Goal: Transaction & Acquisition: Purchase product/service

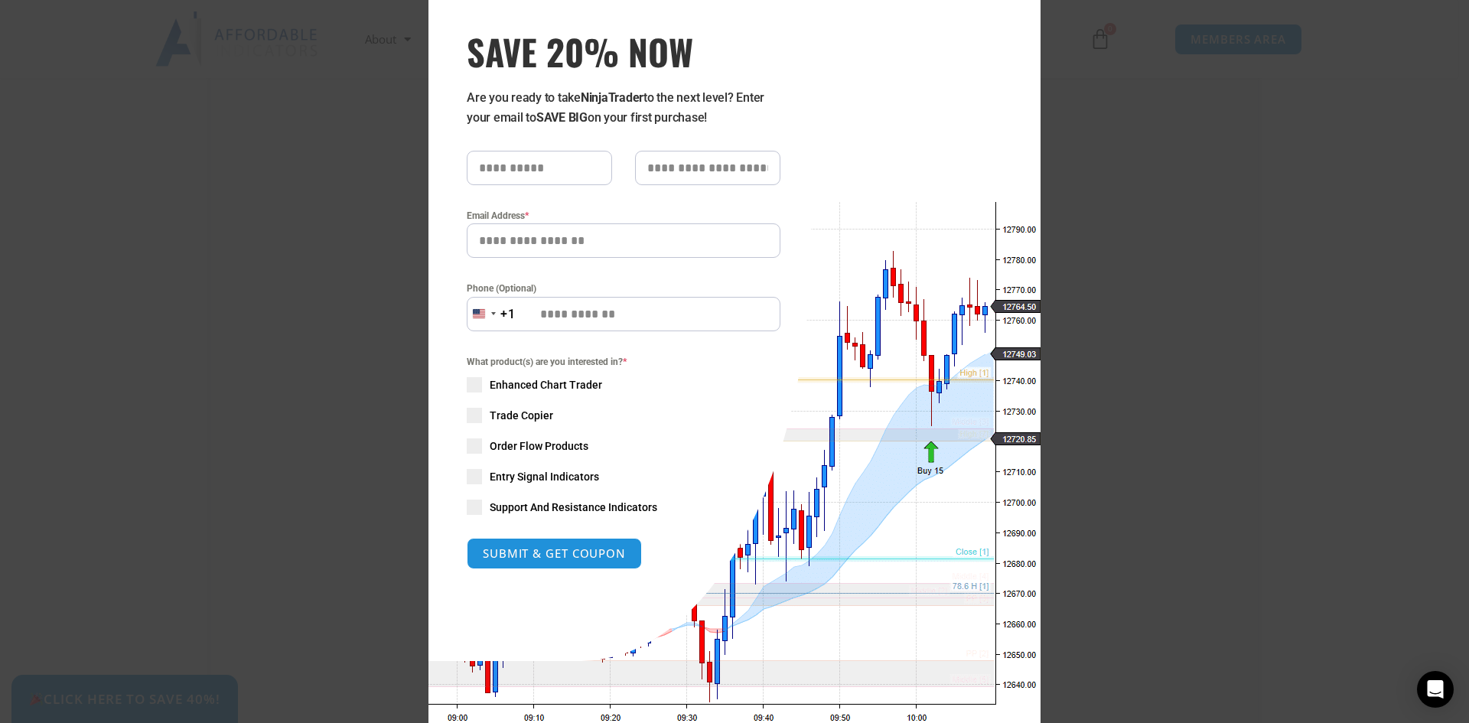
scroll to position [100, 0]
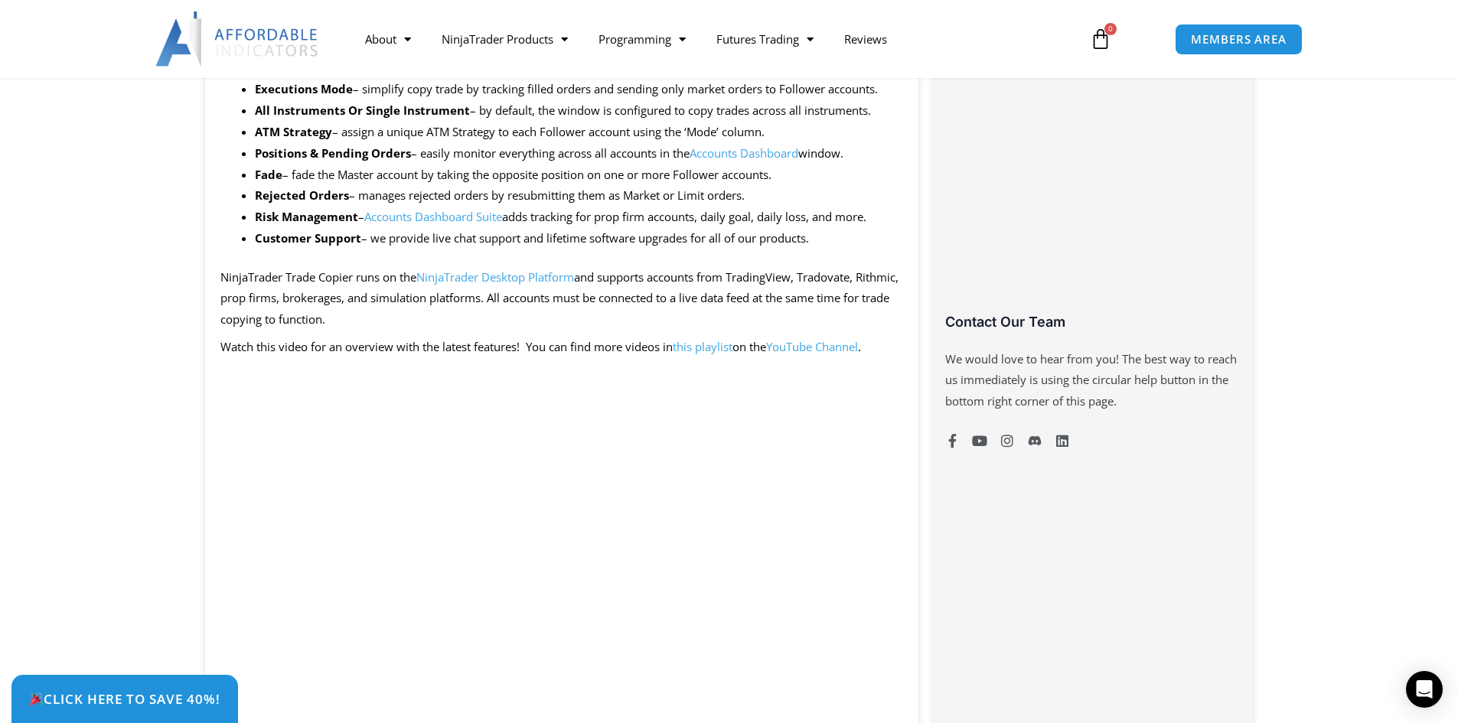
scroll to position [1071, 0]
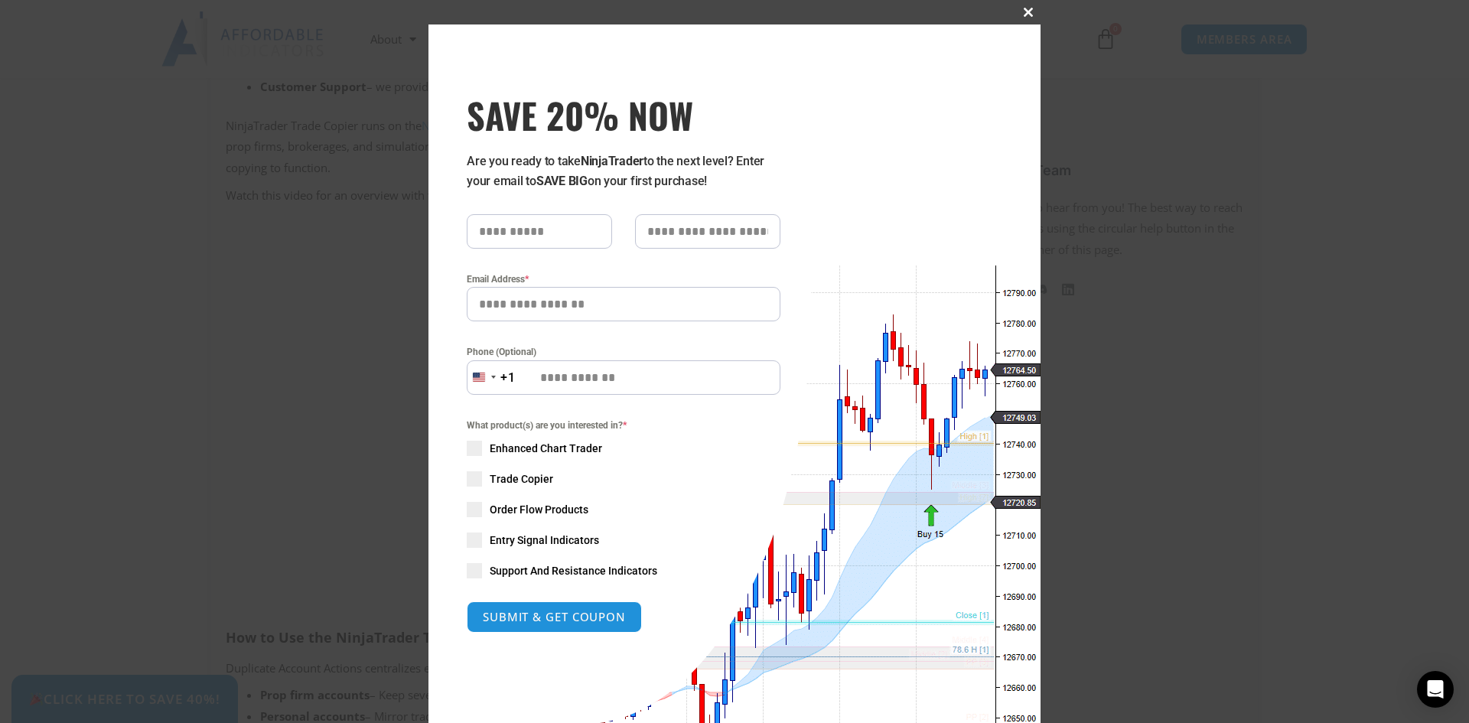
click at [1023, 14] on span "SAVE 20% NOW popup" at bounding box center [1028, 12] width 24 height 9
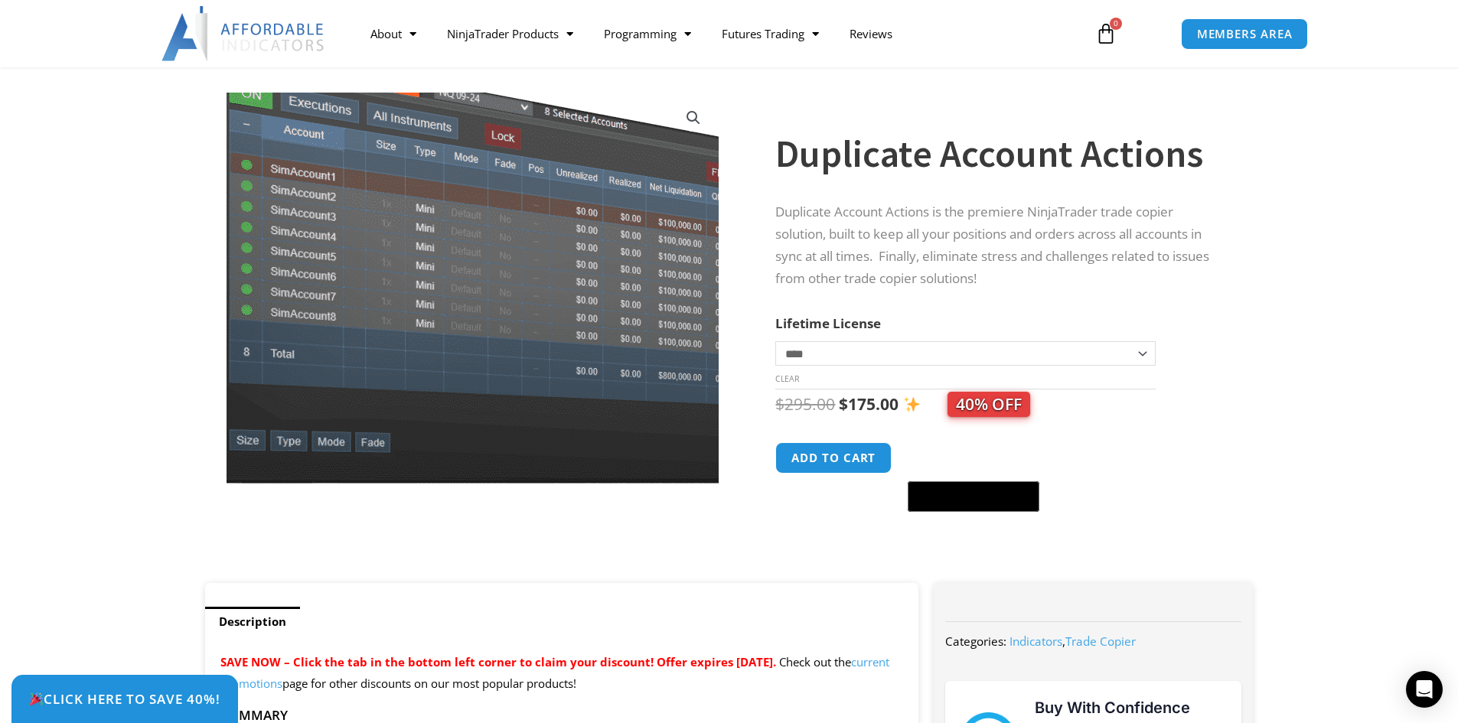
scroll to position [77, 0]
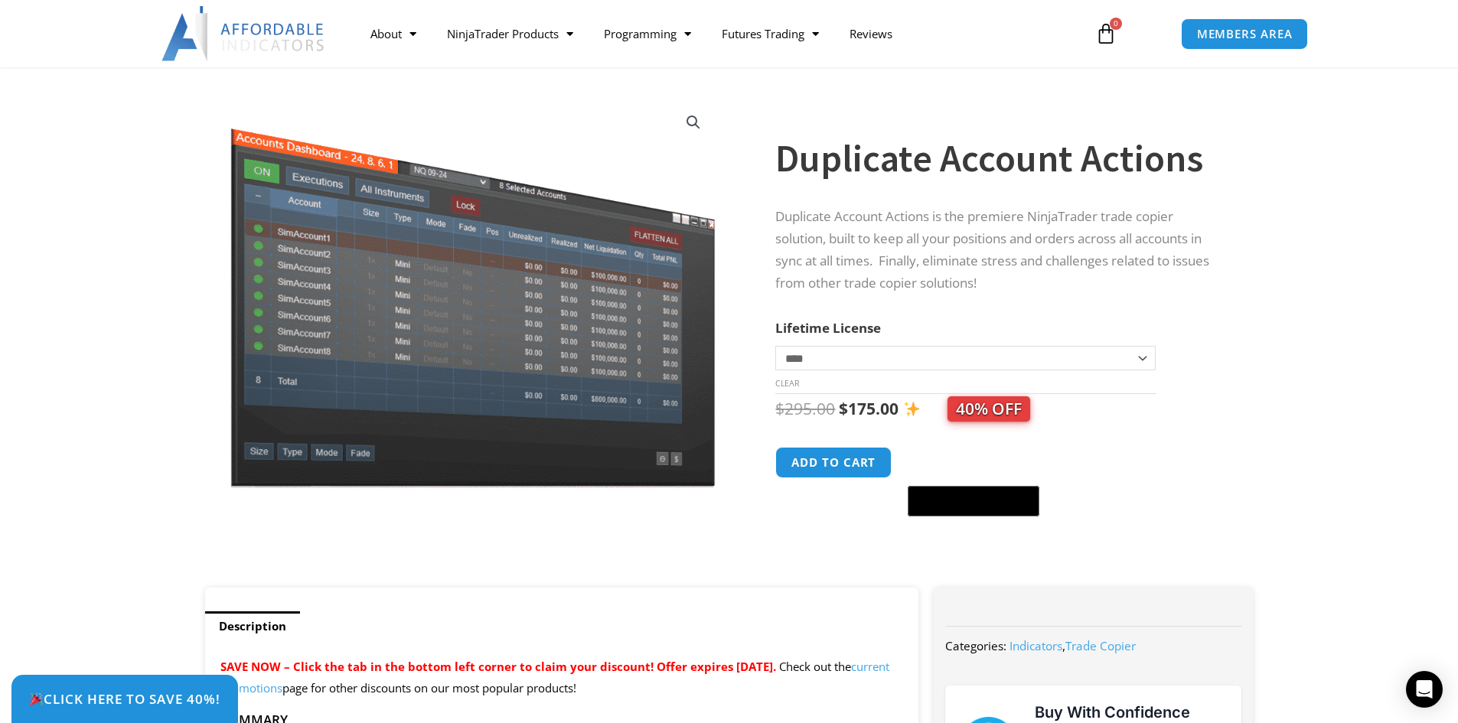
click at [1141, 356] on select "**********" at bounding box center [965, 358] width 380 height 24
click at [1132, 356] on select "**********" at bounding box center [965, 358] width 380 height 24
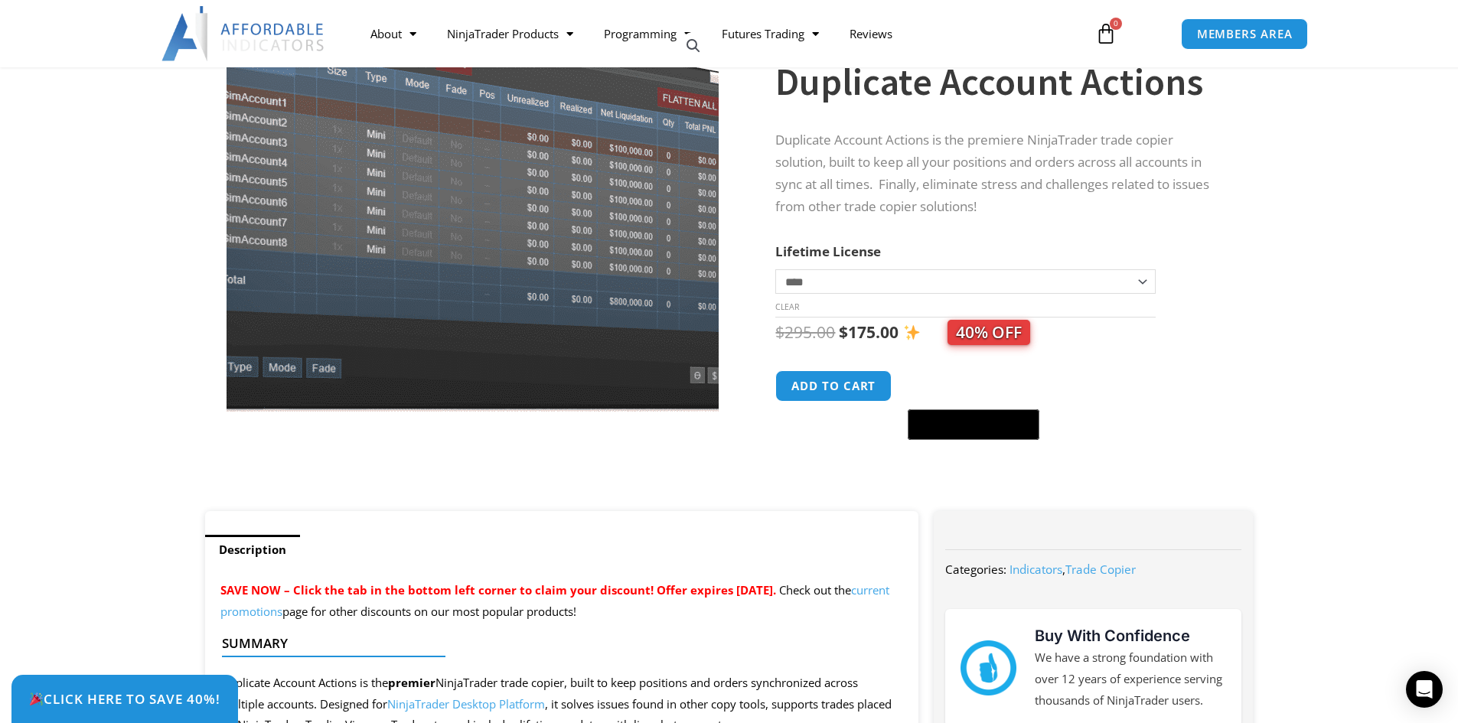
scroll to position [0, 0]
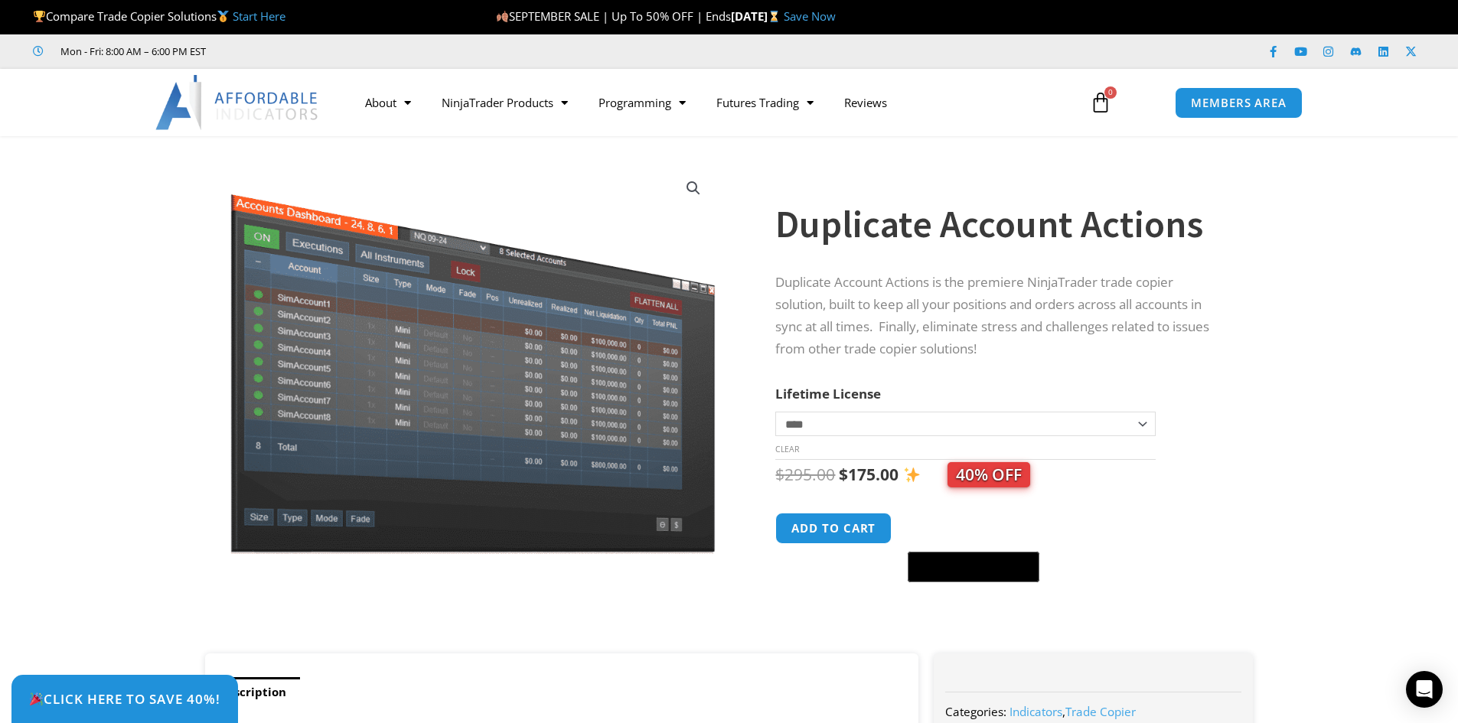
click at [272, 14] on link "Start Here" at bounding box center [259, 15] width 53 height 15
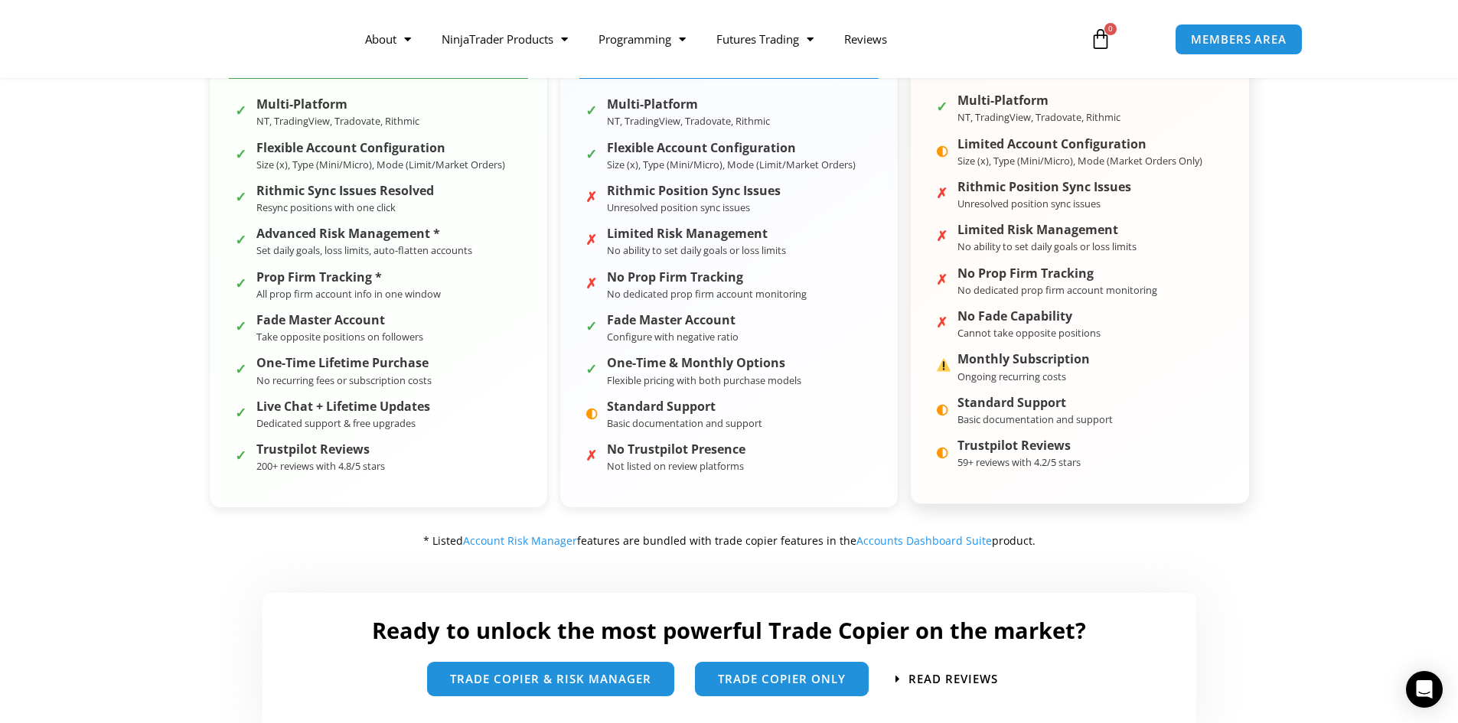
scroll to position [306, 0]
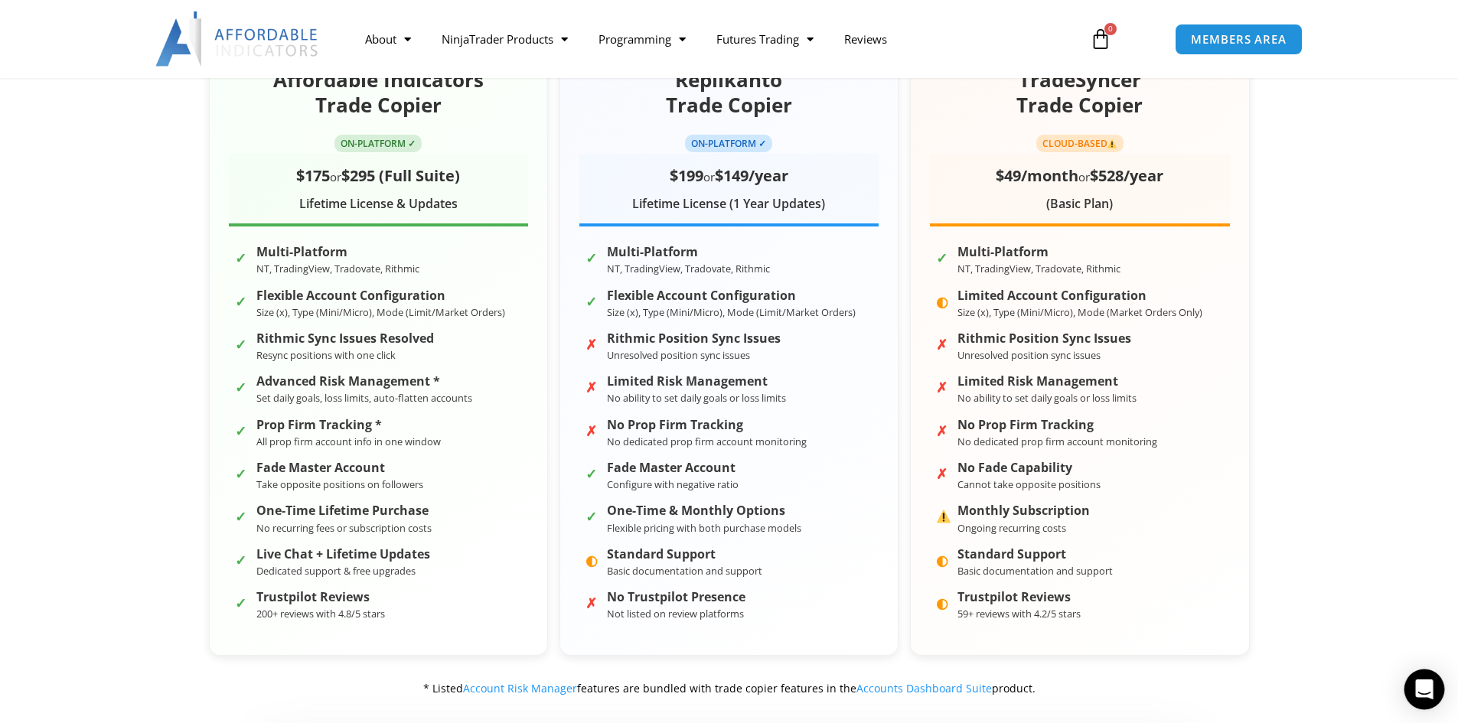
click at [1430, 694] on icon "Open Intercom Messenger" at bounding box center [1424, 689] width 18 height 20
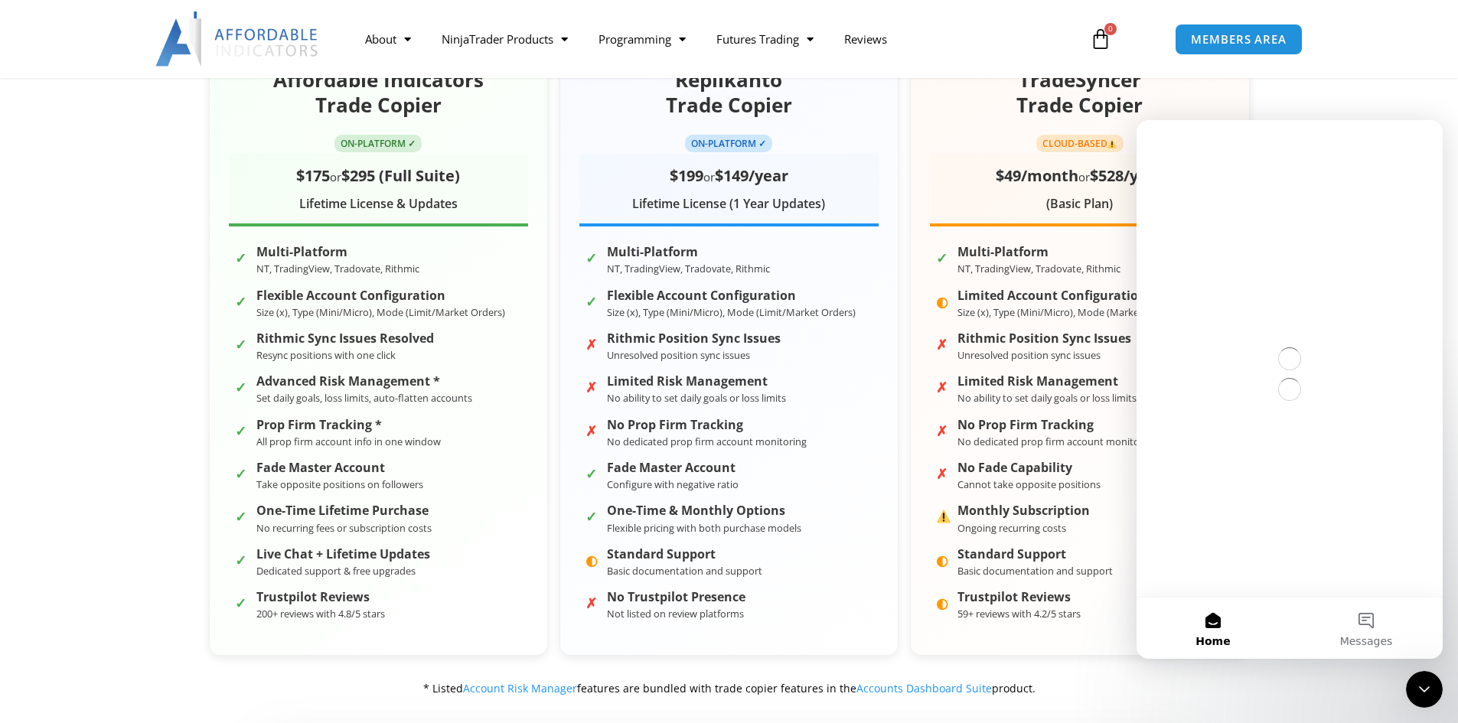
scroll to position [0, 0]
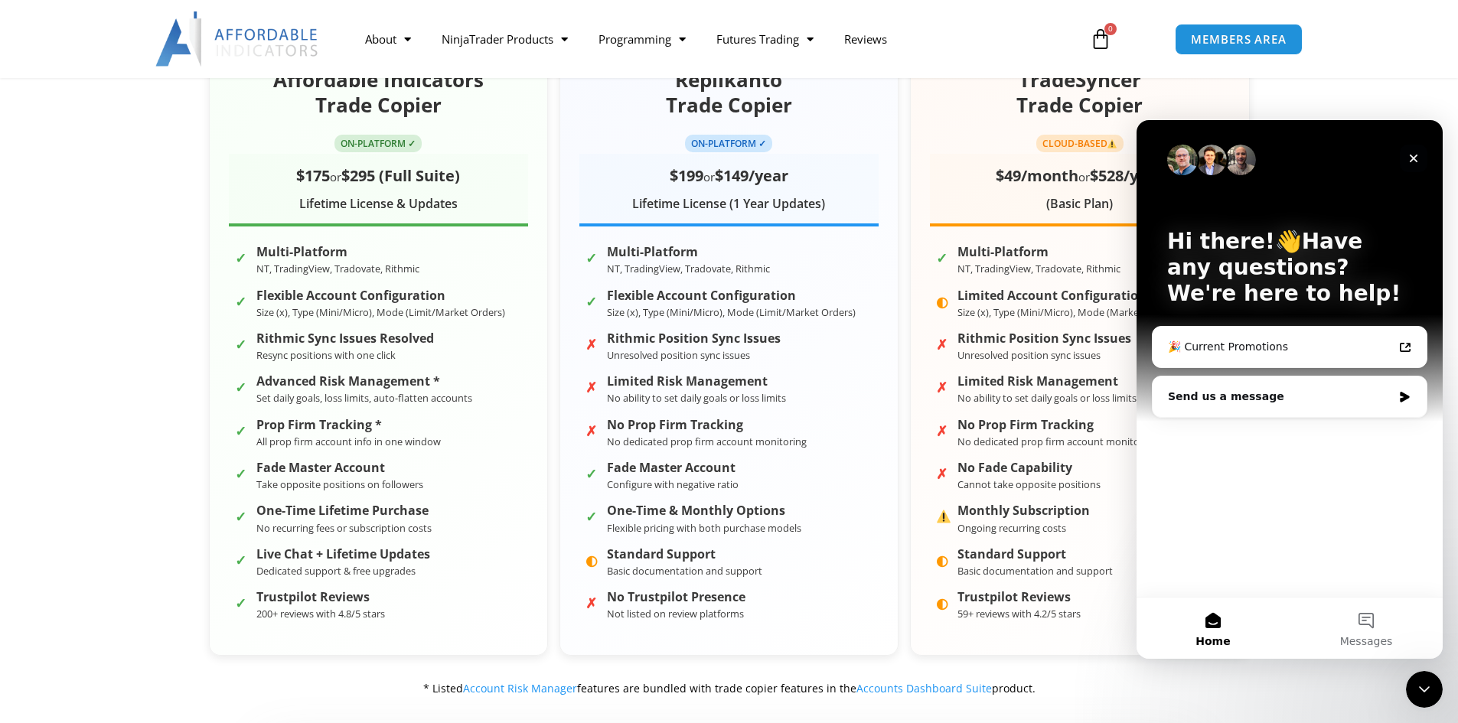
click at [1407, 151] on div "Close" at bounding box center [1413, 159] width 28 height 28
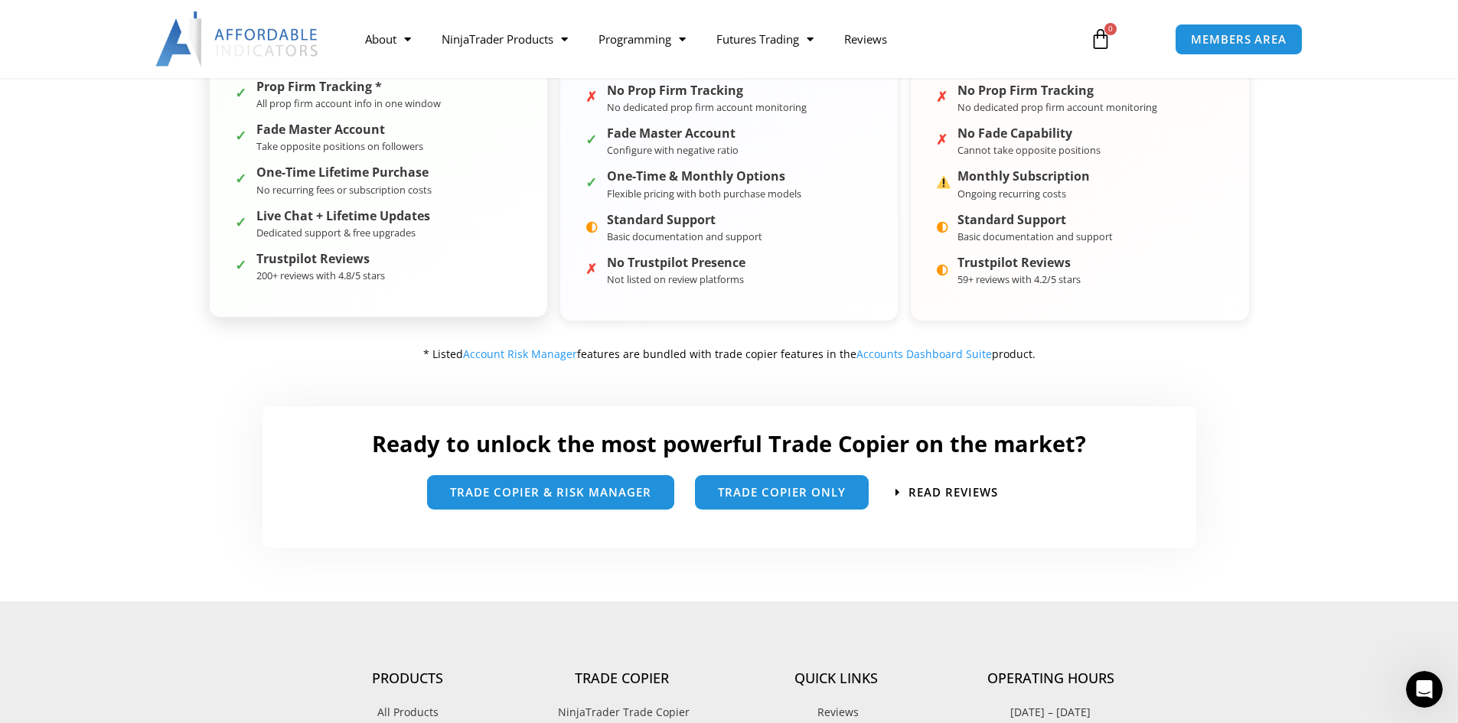
scroll to position [689, 0]
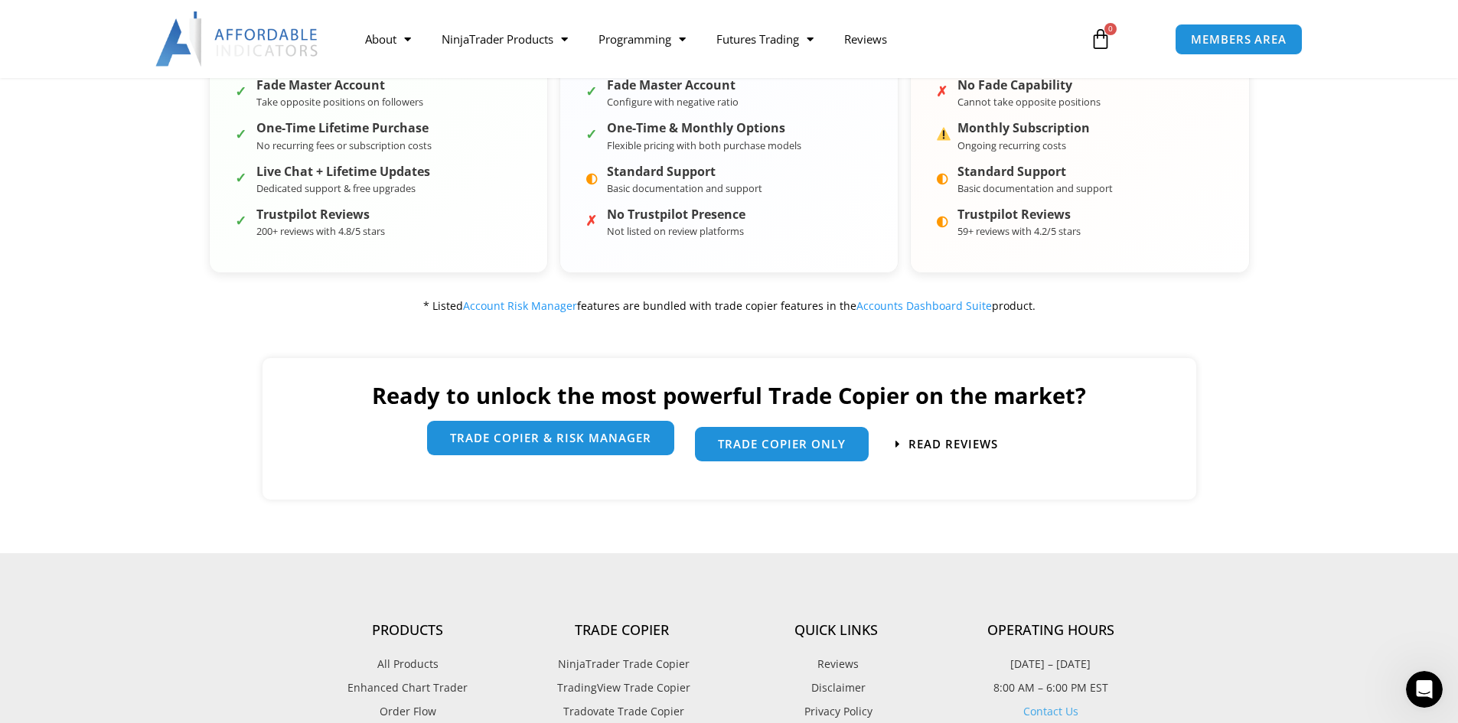
click at [604, 447] on link "trade copier & Risk manager" at bounding box center [550, 438] width 247 height 34
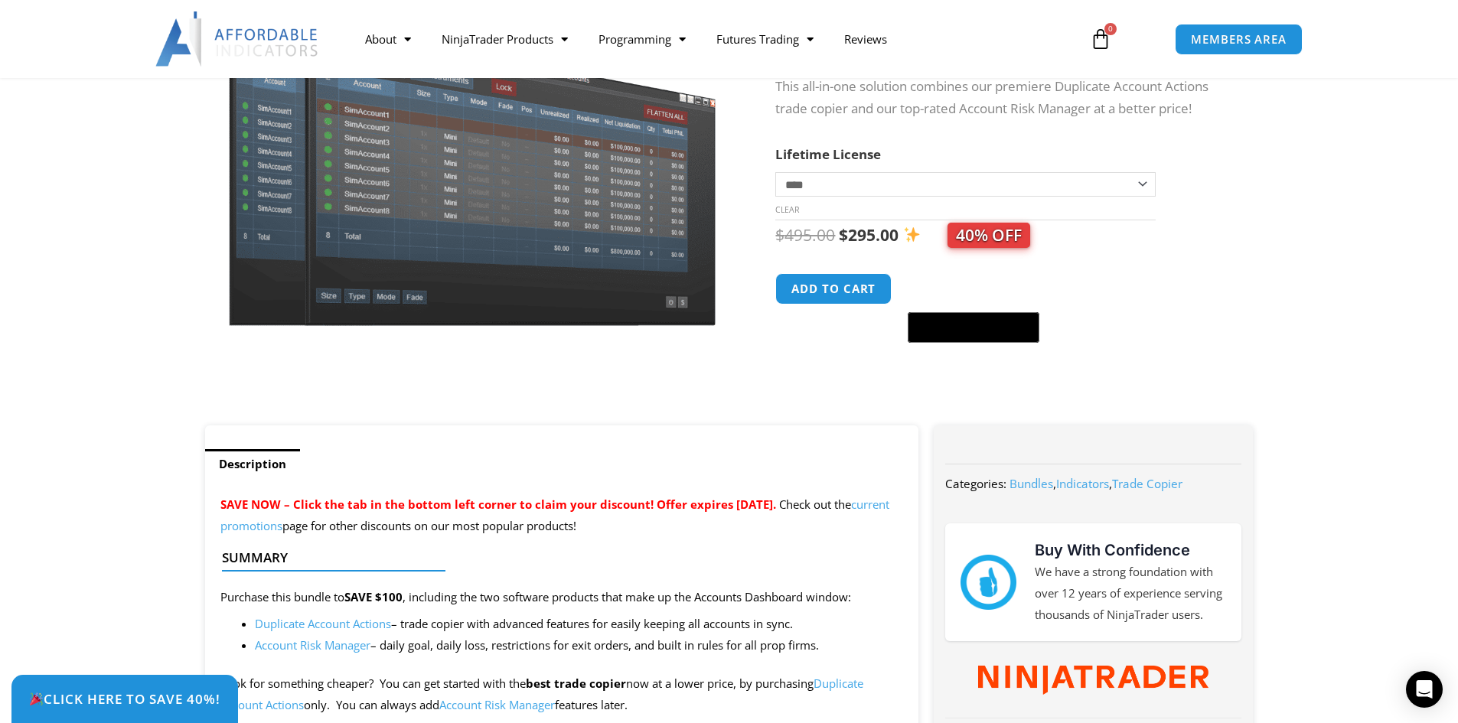
scroll to position [153, 0]
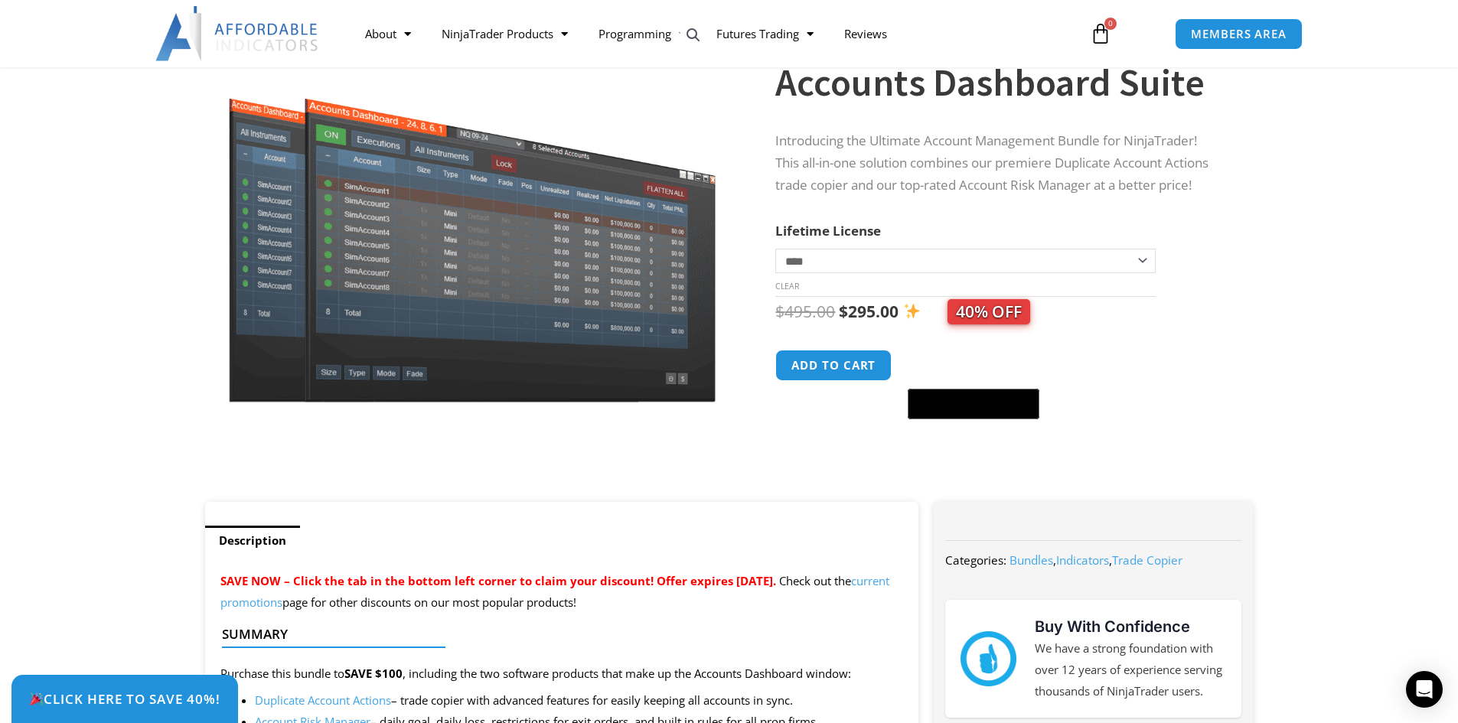
click at [911, 318] on img at bounding box center [912, 311] width 16 height 16
click at [961, 314] on span "40% OFF" at bounding box center [988, 311] width 83 height 25
click at [995, 319] on span "40% OFF" at bounding box center [988, 311] width 83 height 25
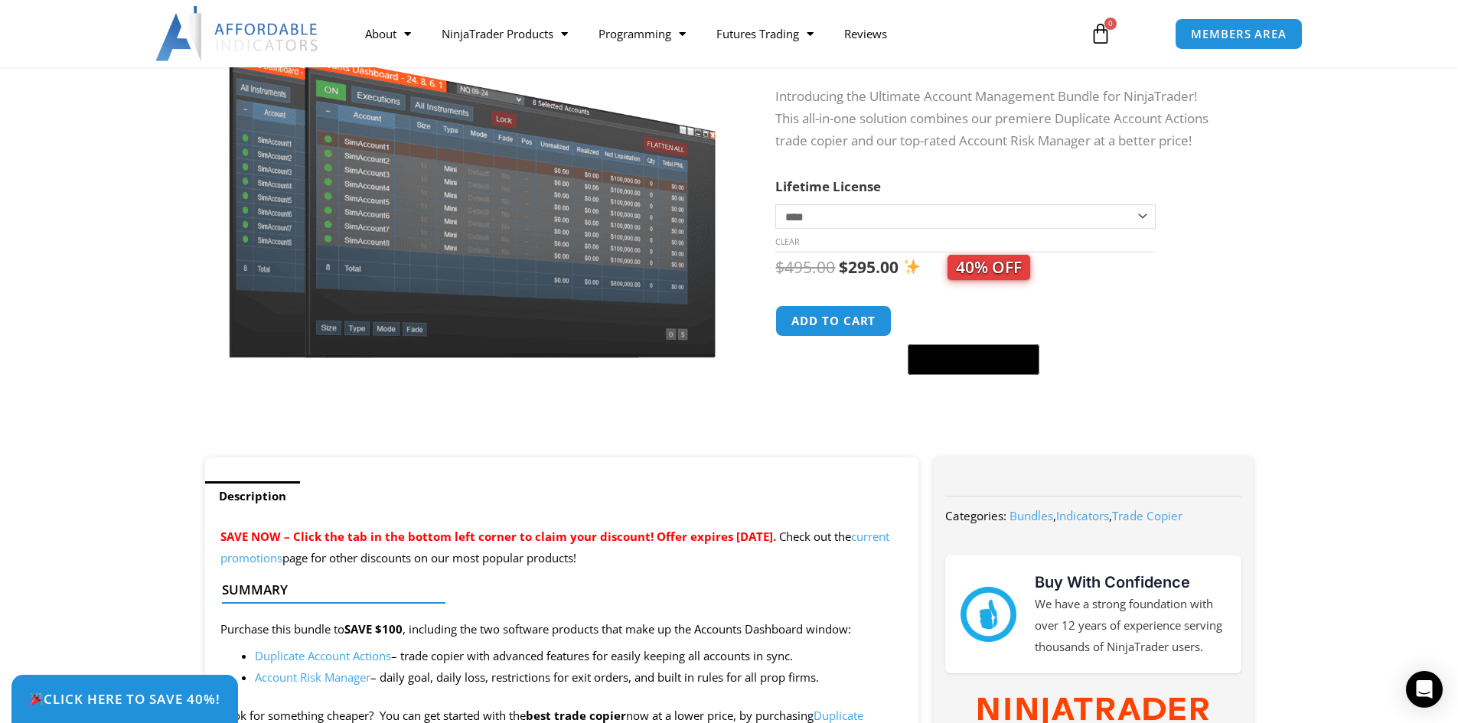
scroll to position [383, 0]
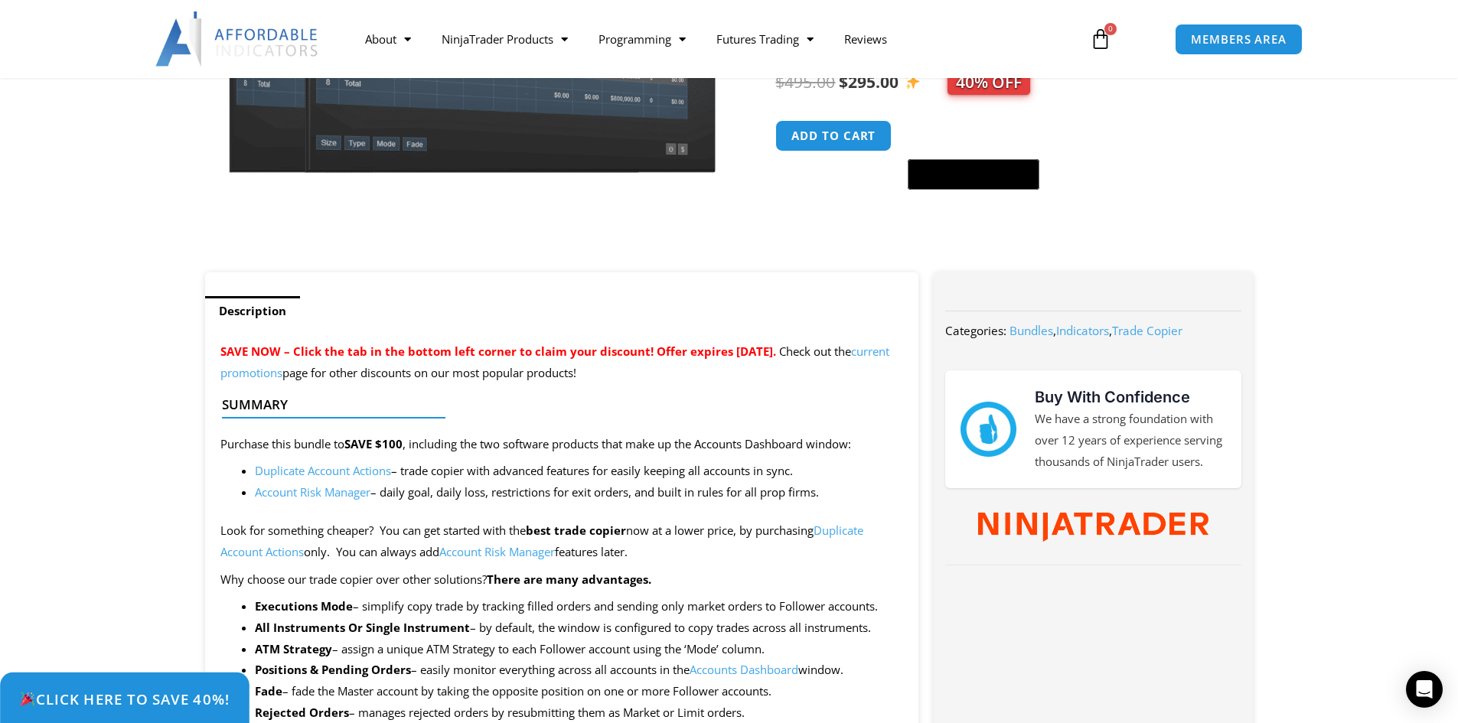
click at [158, 705] on span "Click Here to save 40%!" at bounding box center [124, 699] width 210 height 15
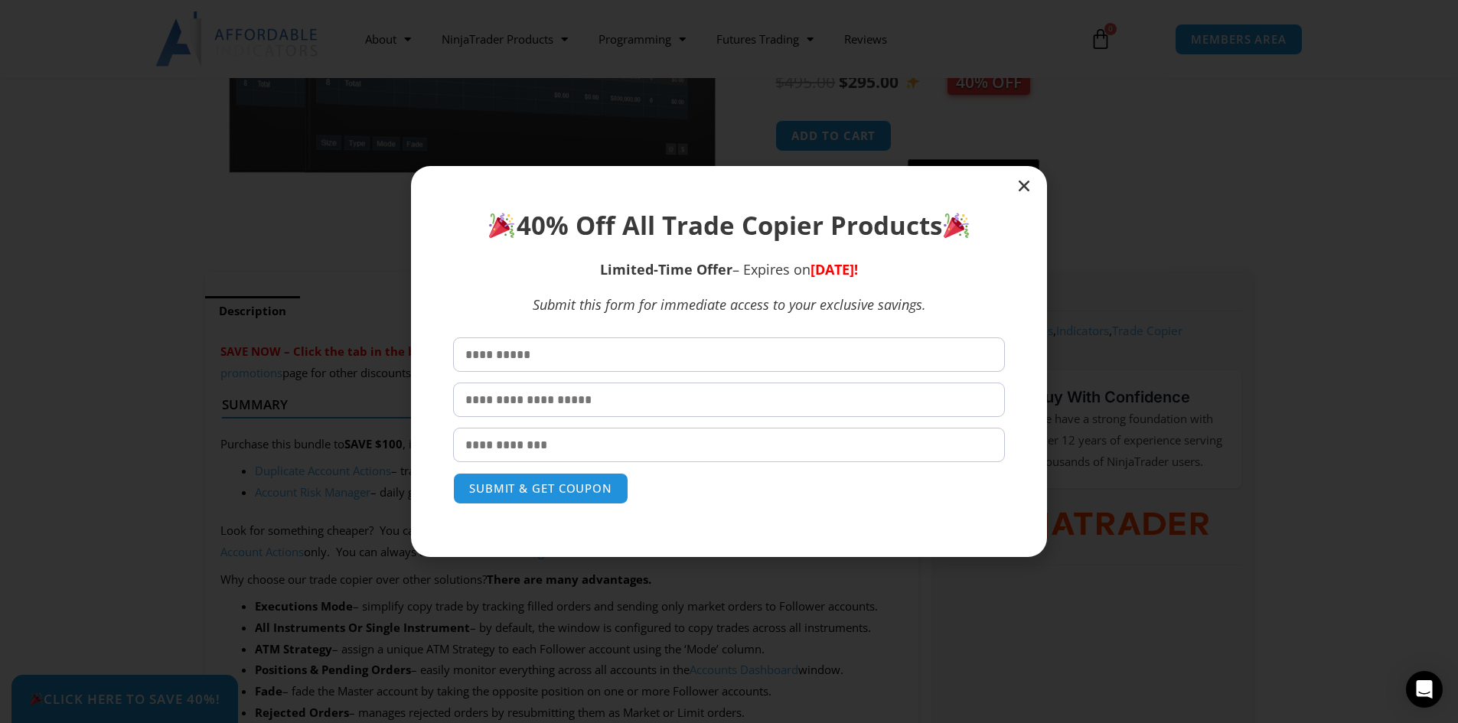
click at [1027, 186] on icon "Close" at bounding box center [1023, 185] width 15 height 15
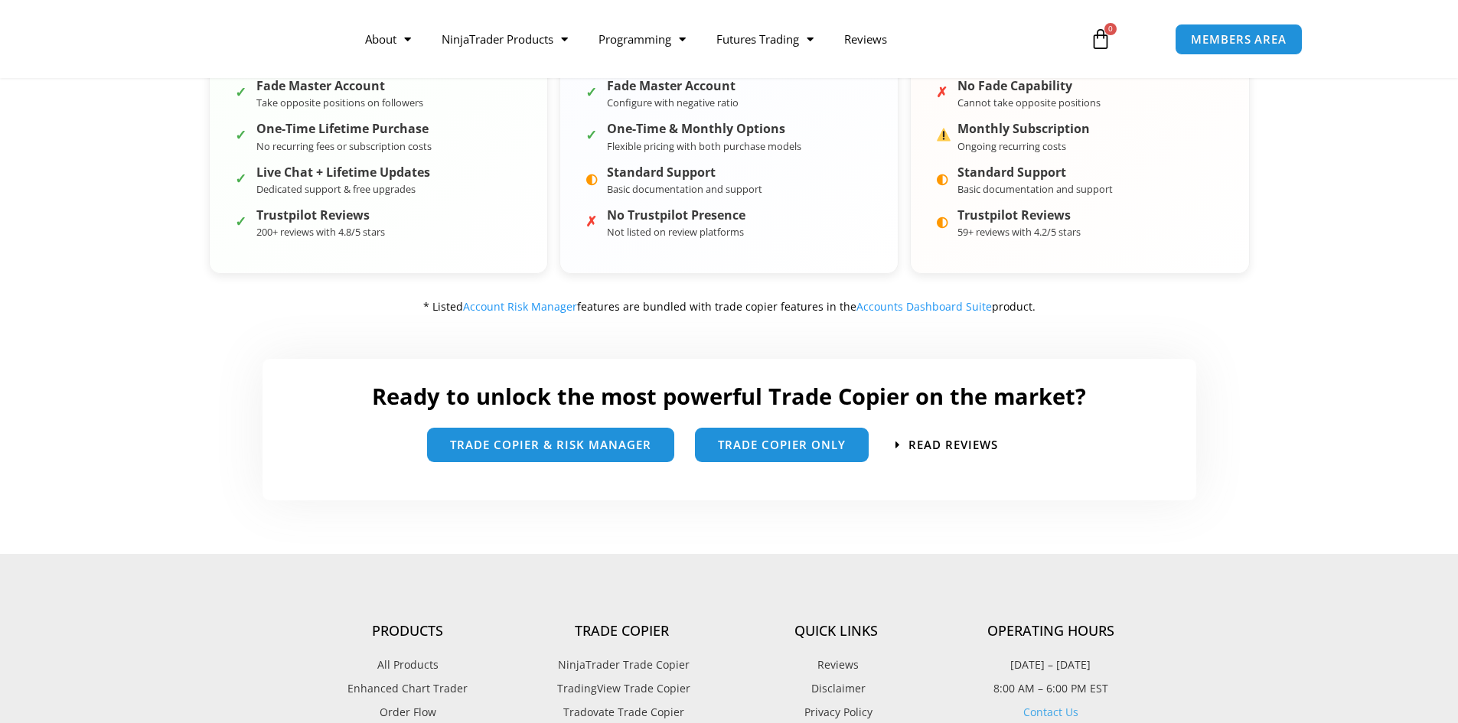
scroll to position [689, 0]
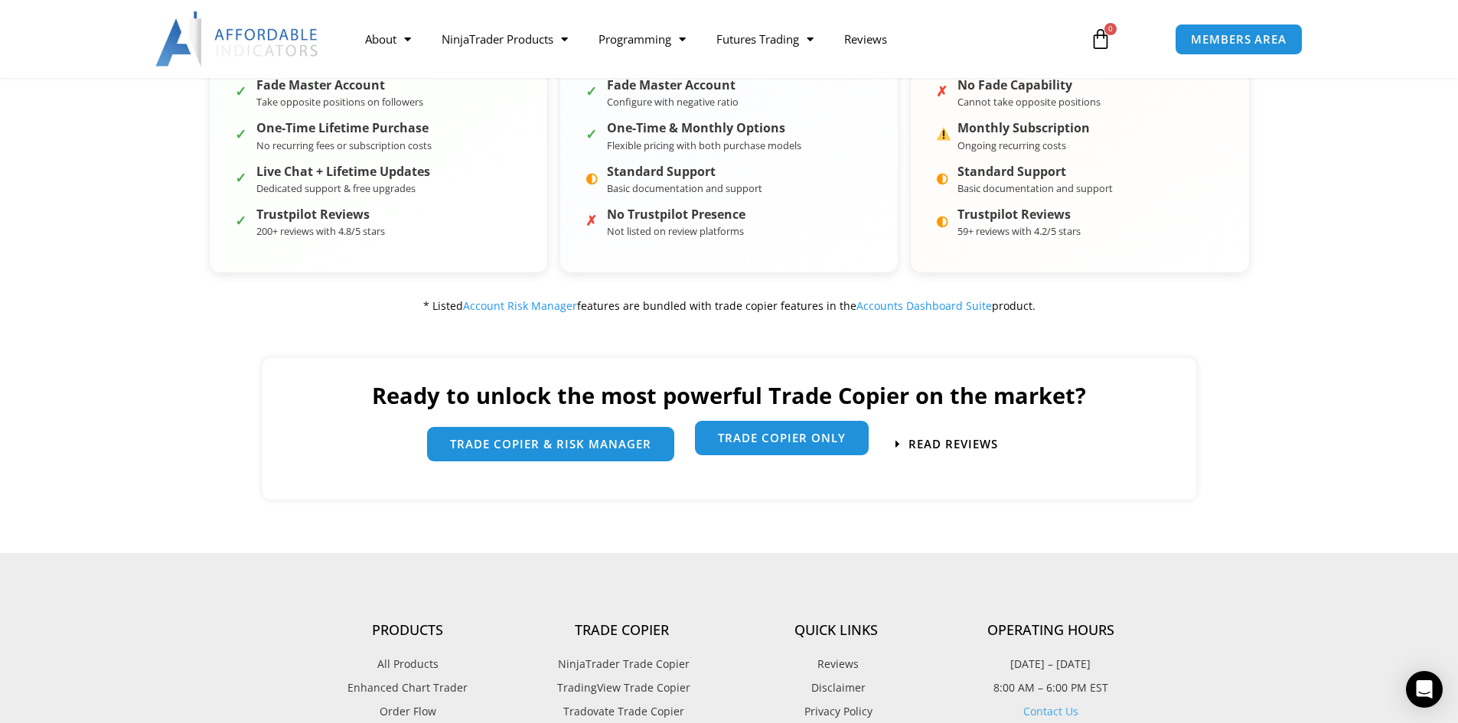
click at [738, 445] on span "Trade Copier Only" at bounding box center [782, 438] width 128 height 11
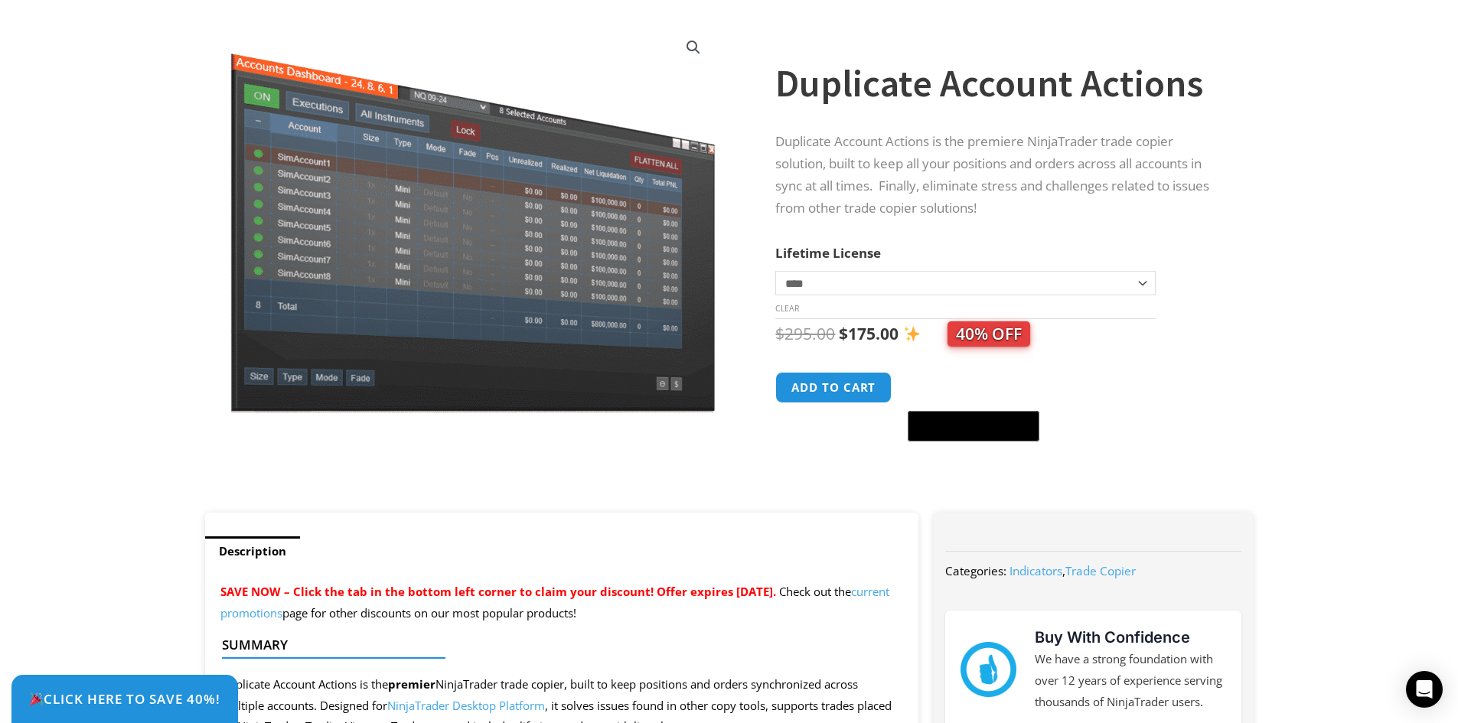
scroll to position [153, 0]
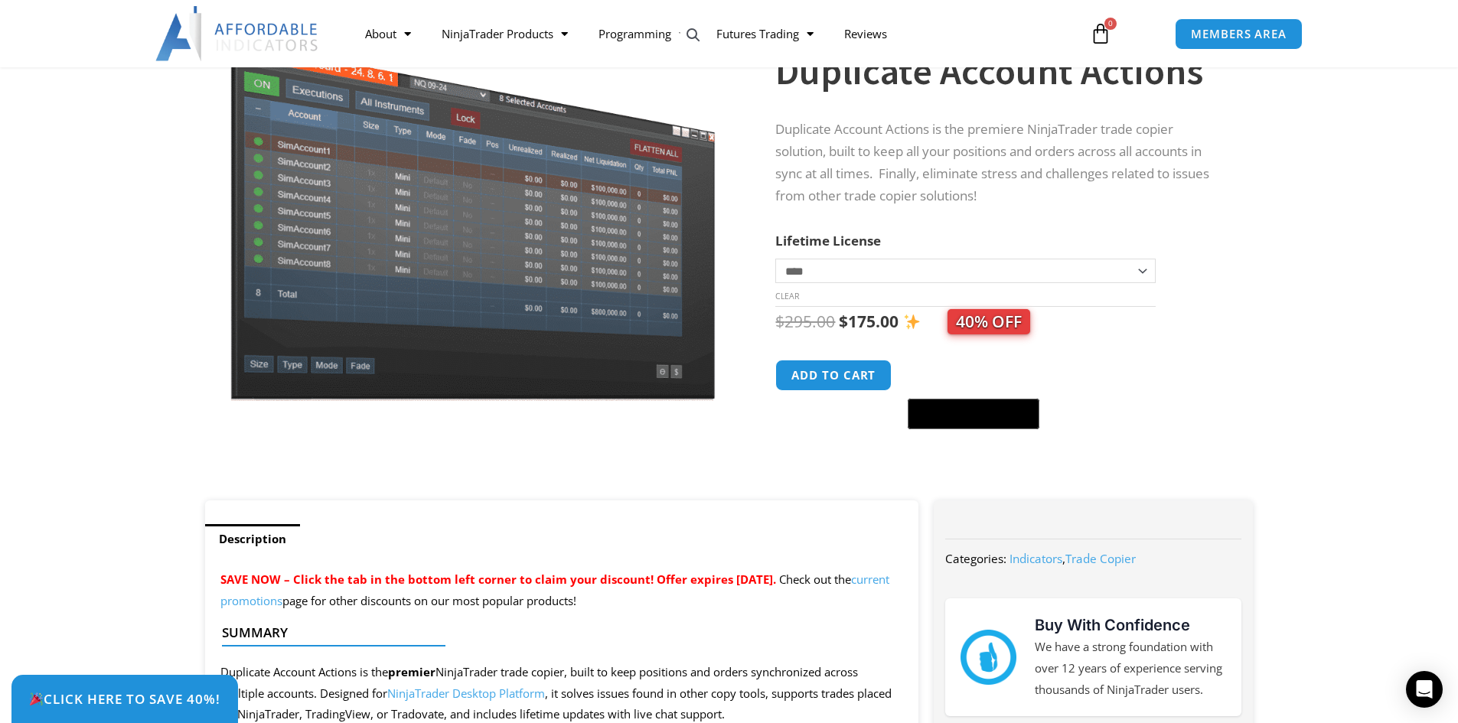
click at [989, 329] on span "40% OFF" at bounding box center [988, 321] width 83 height 25
click at [858, 350] on div "$ 295.00 Original price was: $295.00. $ 175.00 Current price is: $175.00. 40% O…" at bounding box center [998, 368] width 447 height 123
click at [864, 385] on button "Add to cart" at bounding box center [834, 375] width 122 height 33
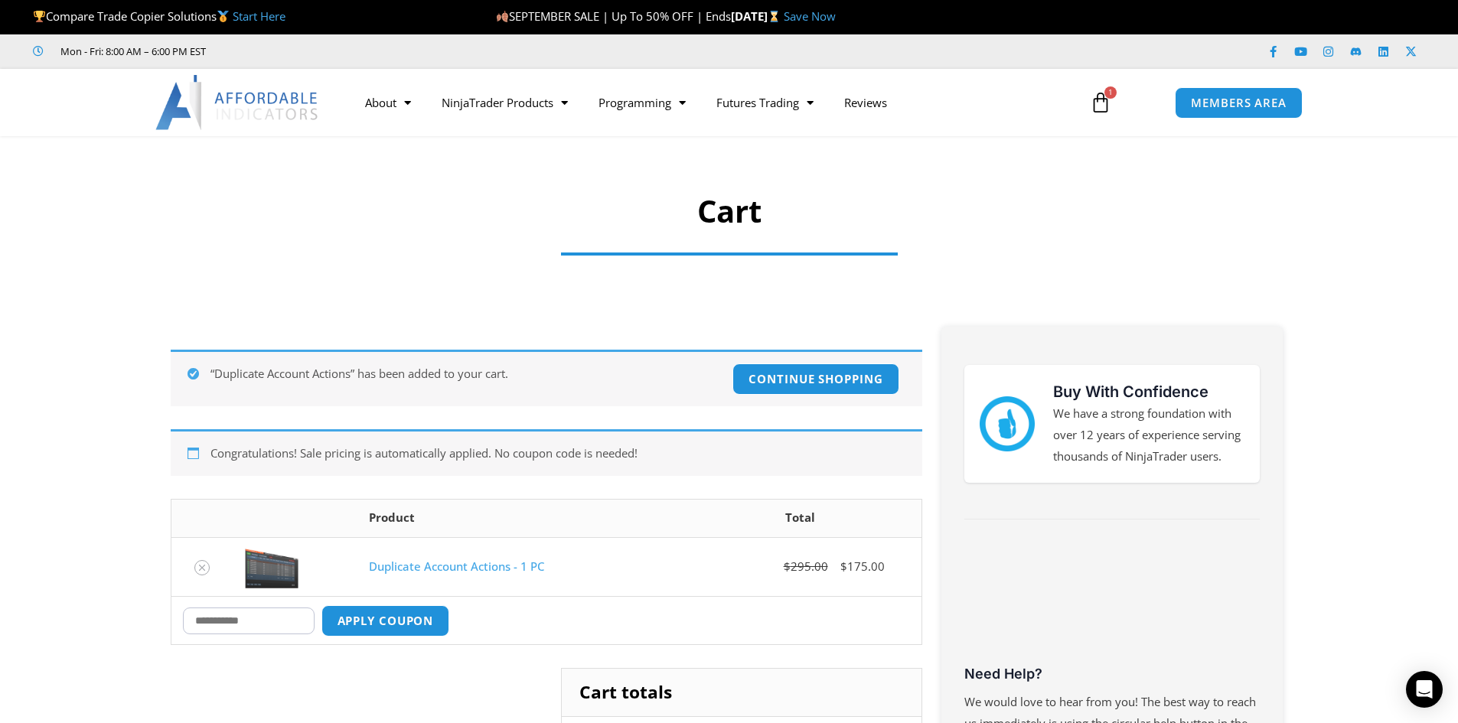
click at [256, 102] on img at bounding box center [237, 102] width 165 height 55
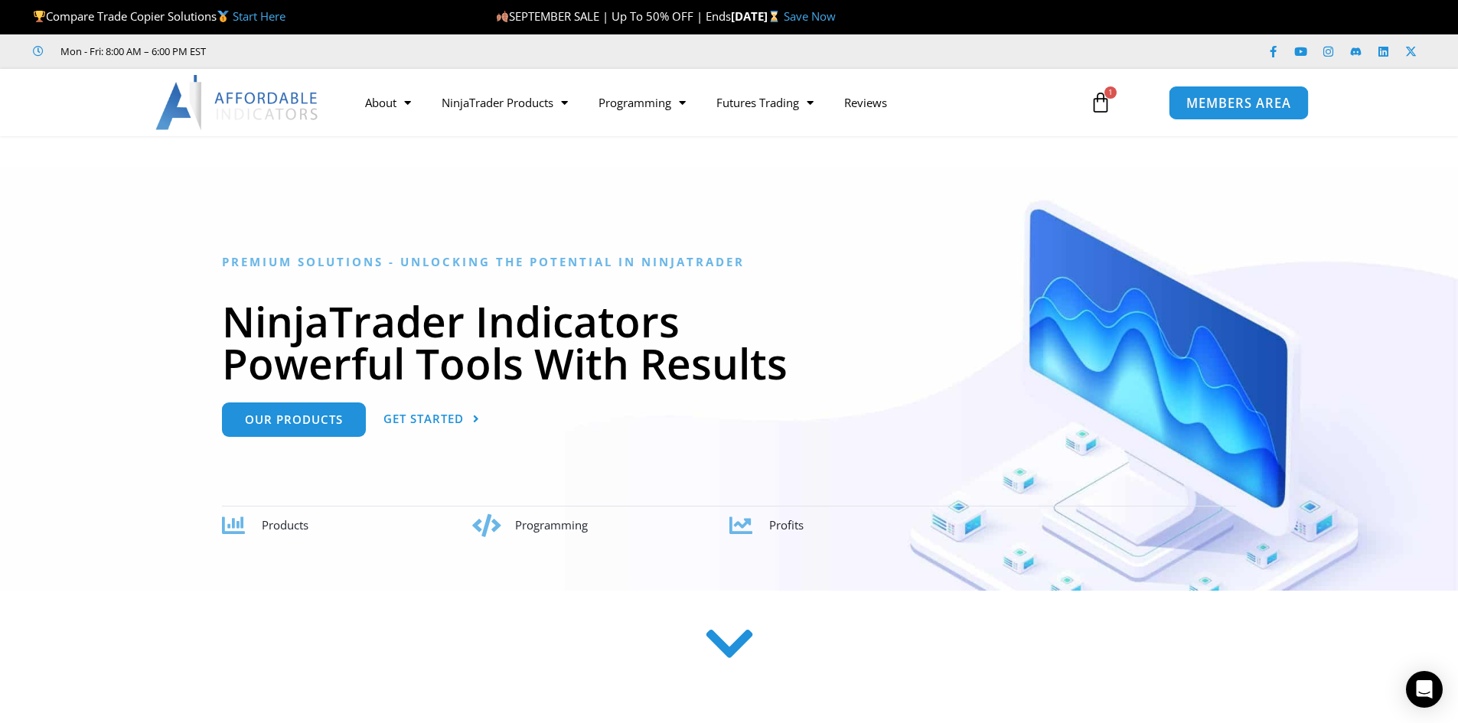
click at [1230, 106] on span "MEMBERS AREA" at bounding box center [1238, 102] width 105 height 13
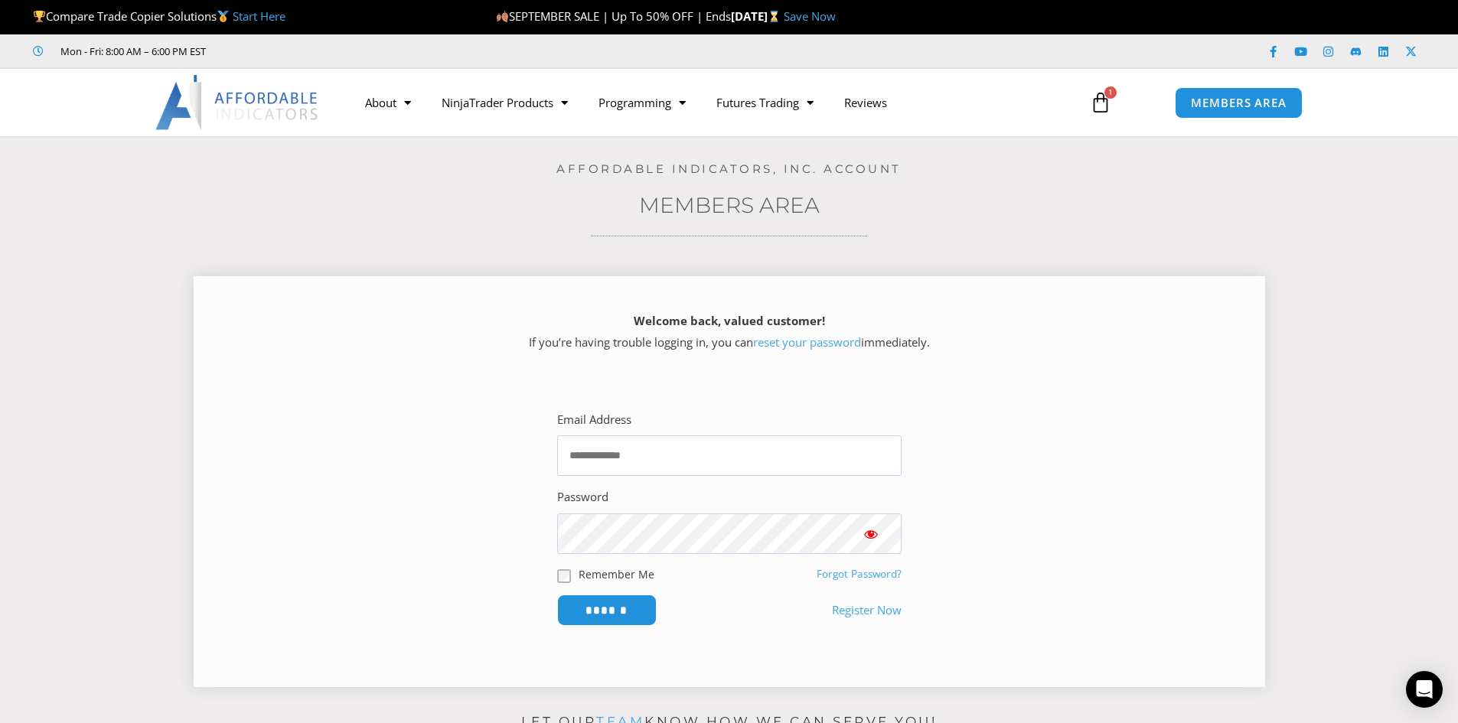
click at [878, 612] on link "Register Now" at bounding box center [867, 610] width 70 height 21
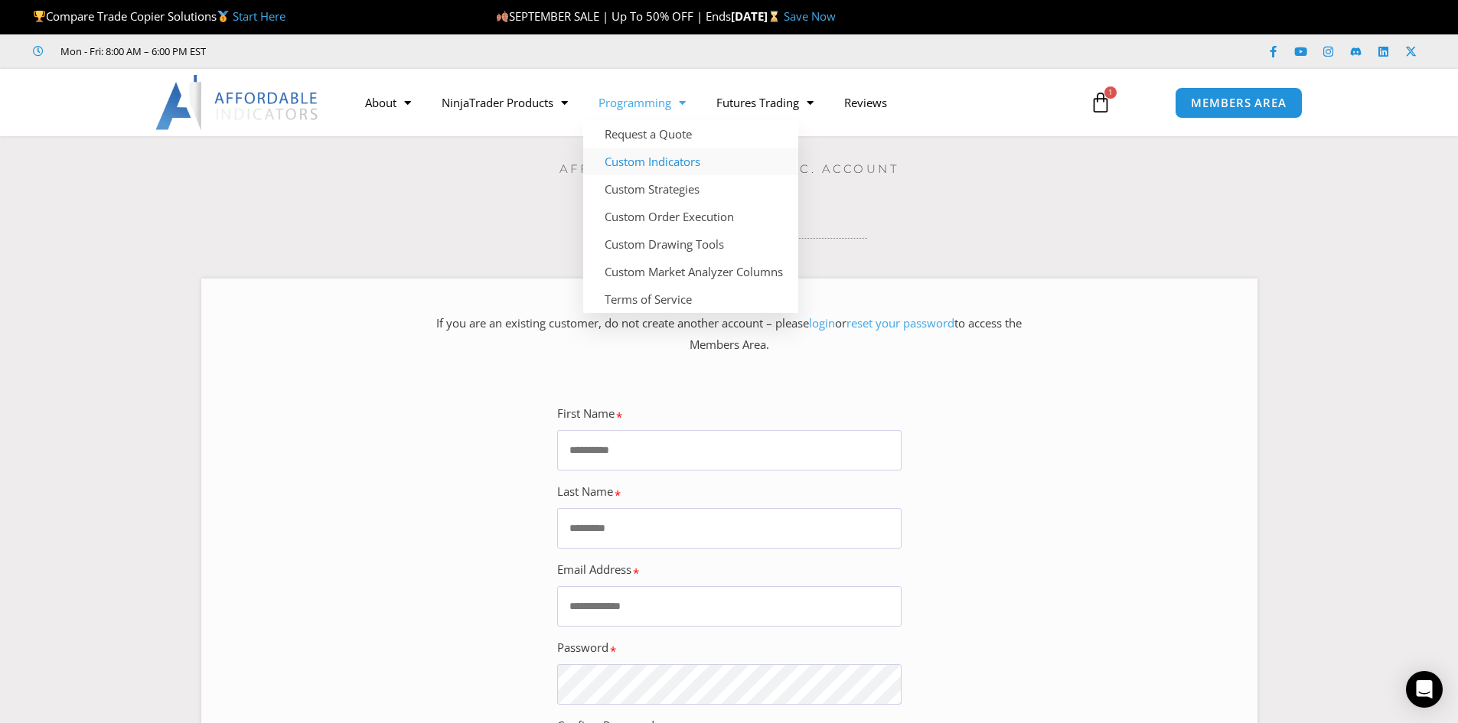
click at [666, 163] on link "Custom Indicators" at bounding box center [690, 162] width 215 height 28
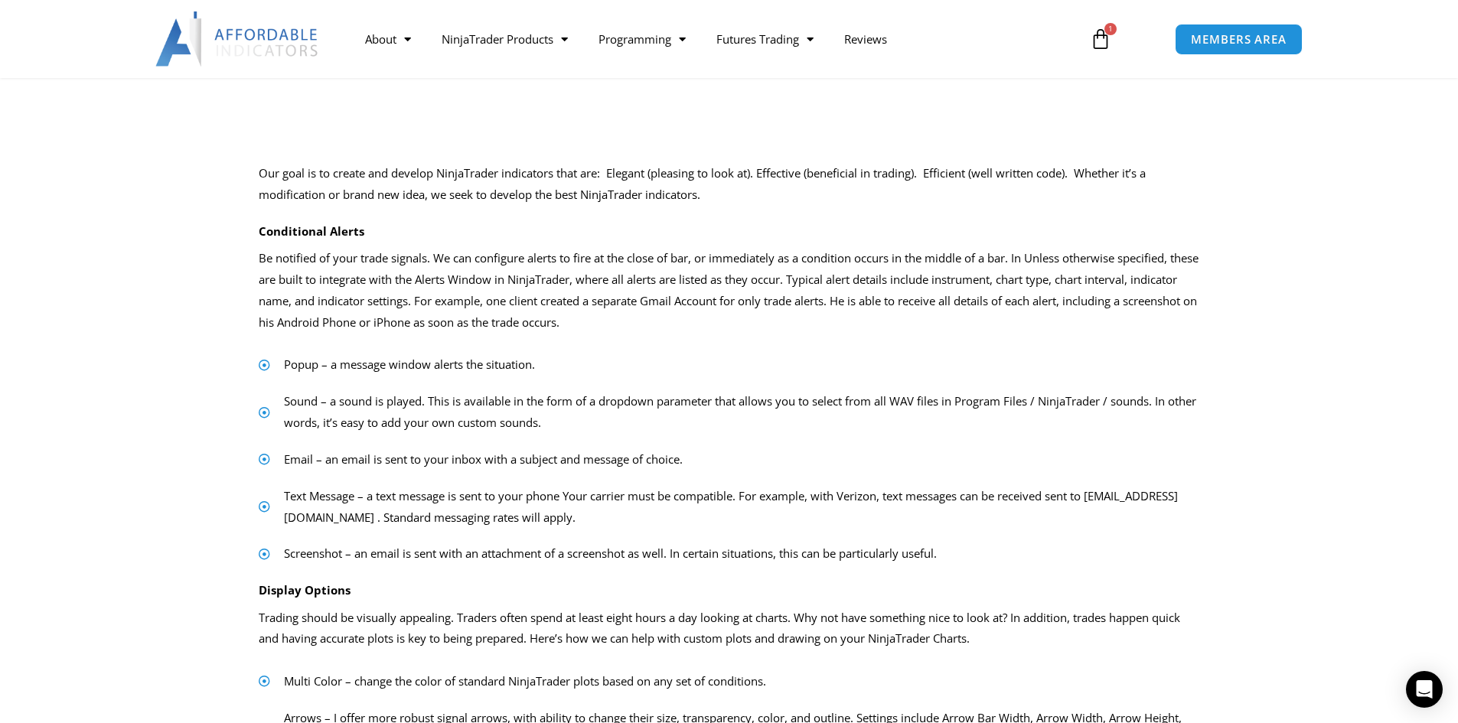
scroll to position [153, 0]
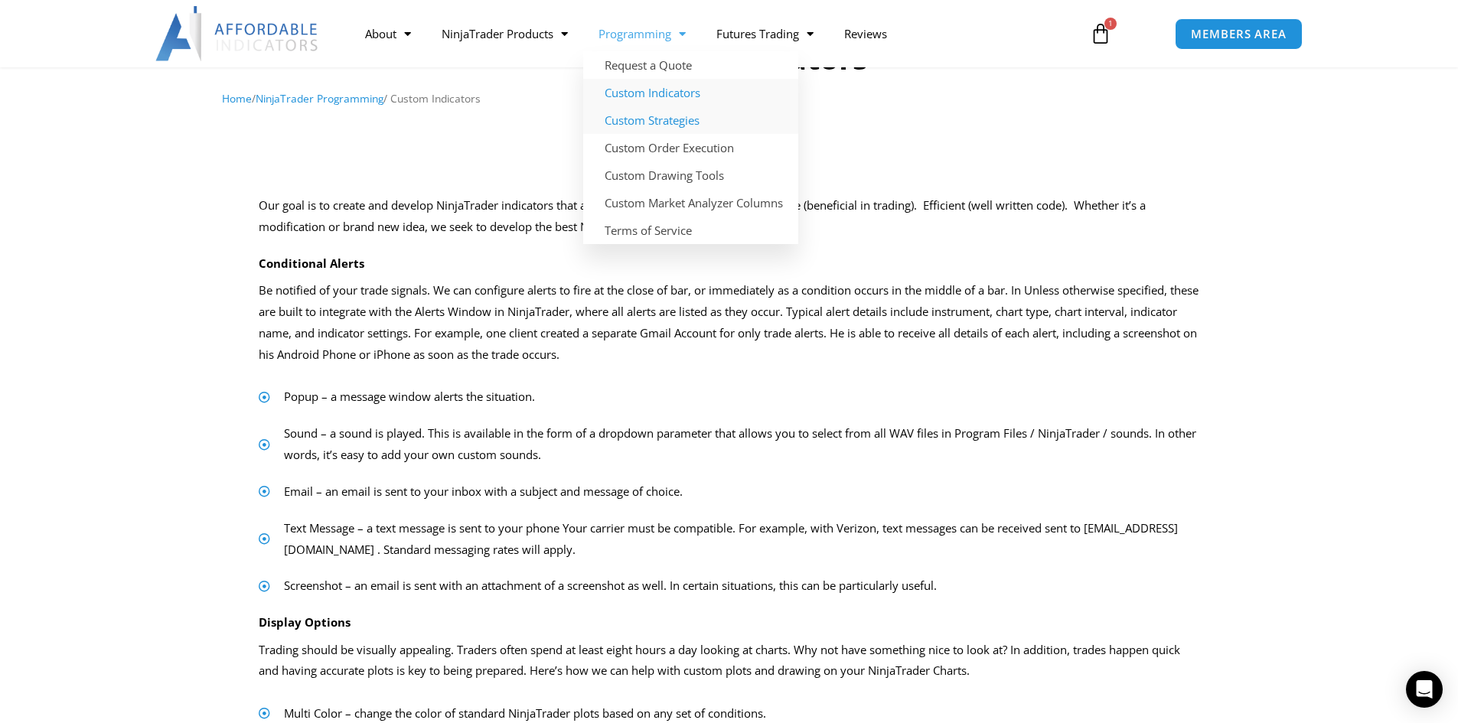
click at [664, 125] on link "Custom Strategies" at bounding box center [690, 120] width 215 height 28
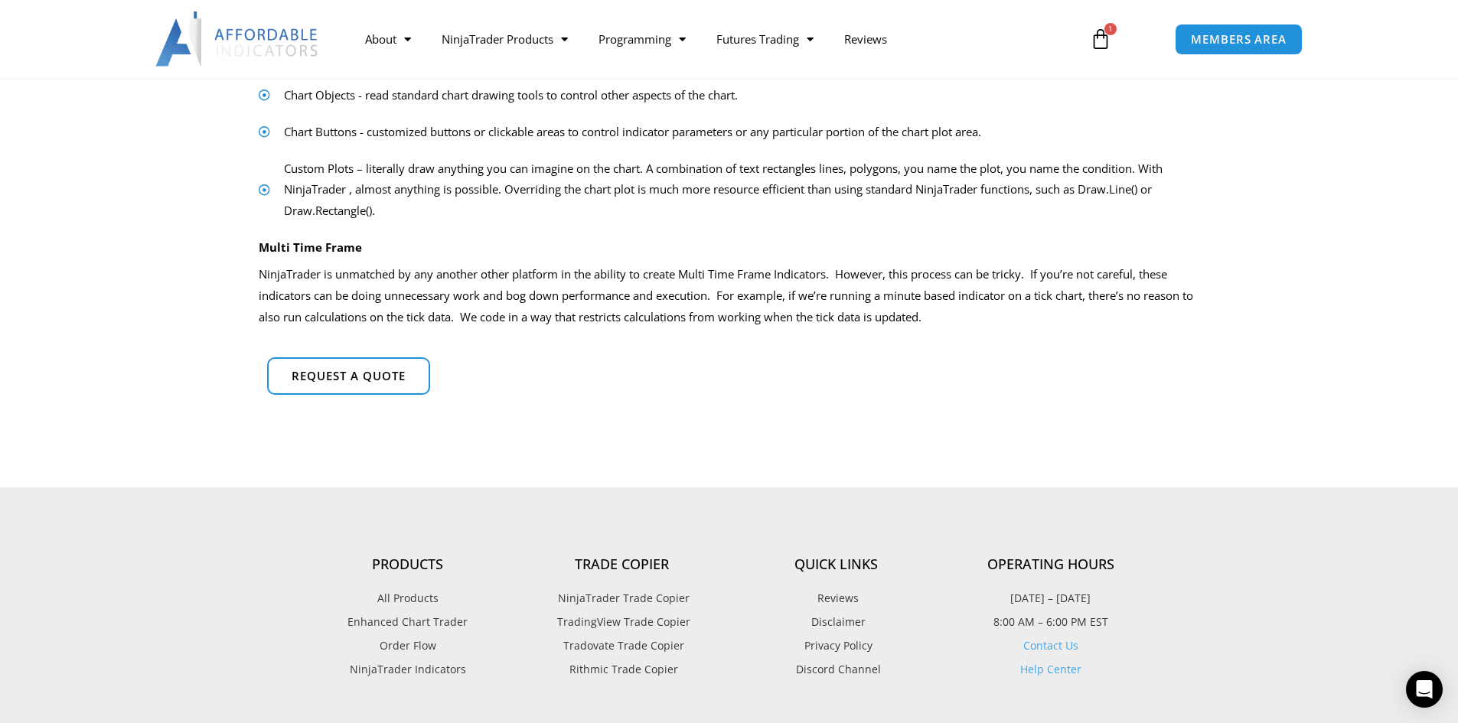
scroll to position [1071, 0]
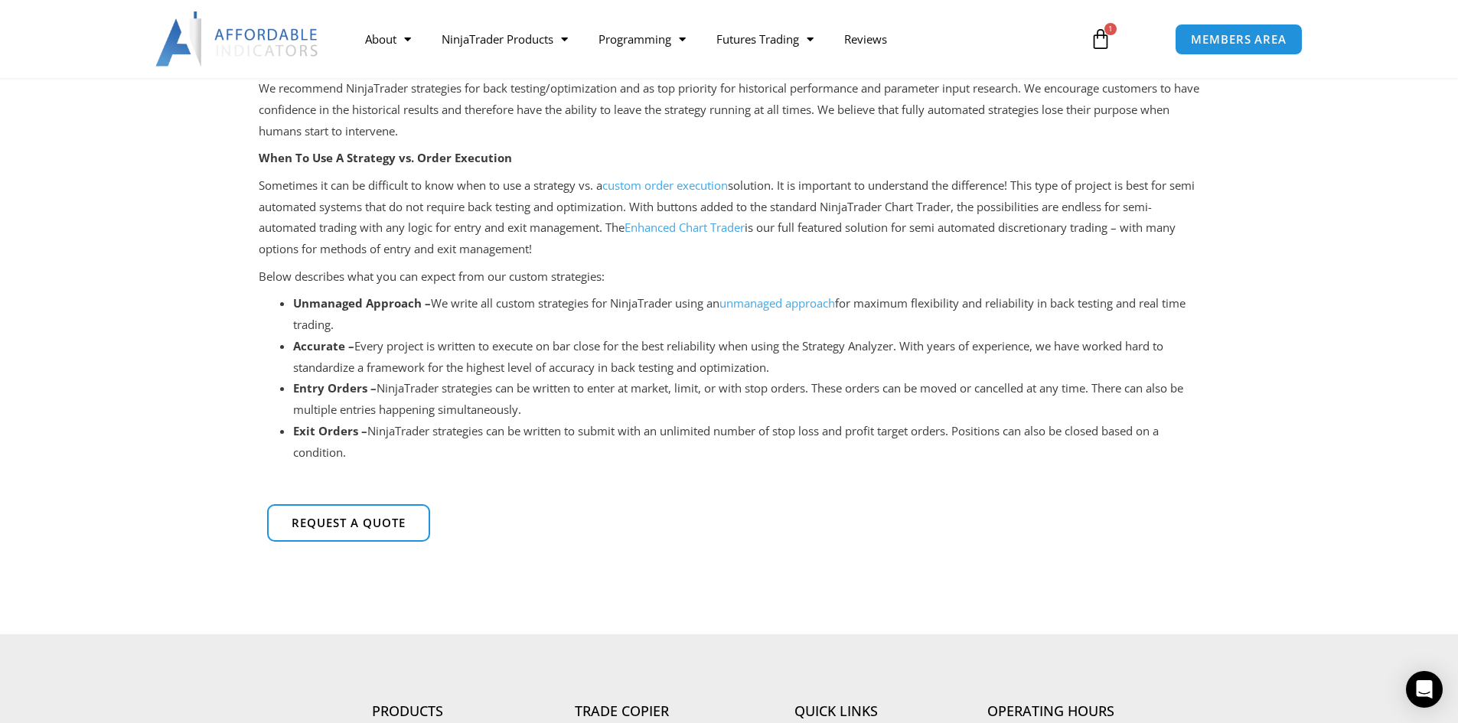
scroll to position [306, 0]
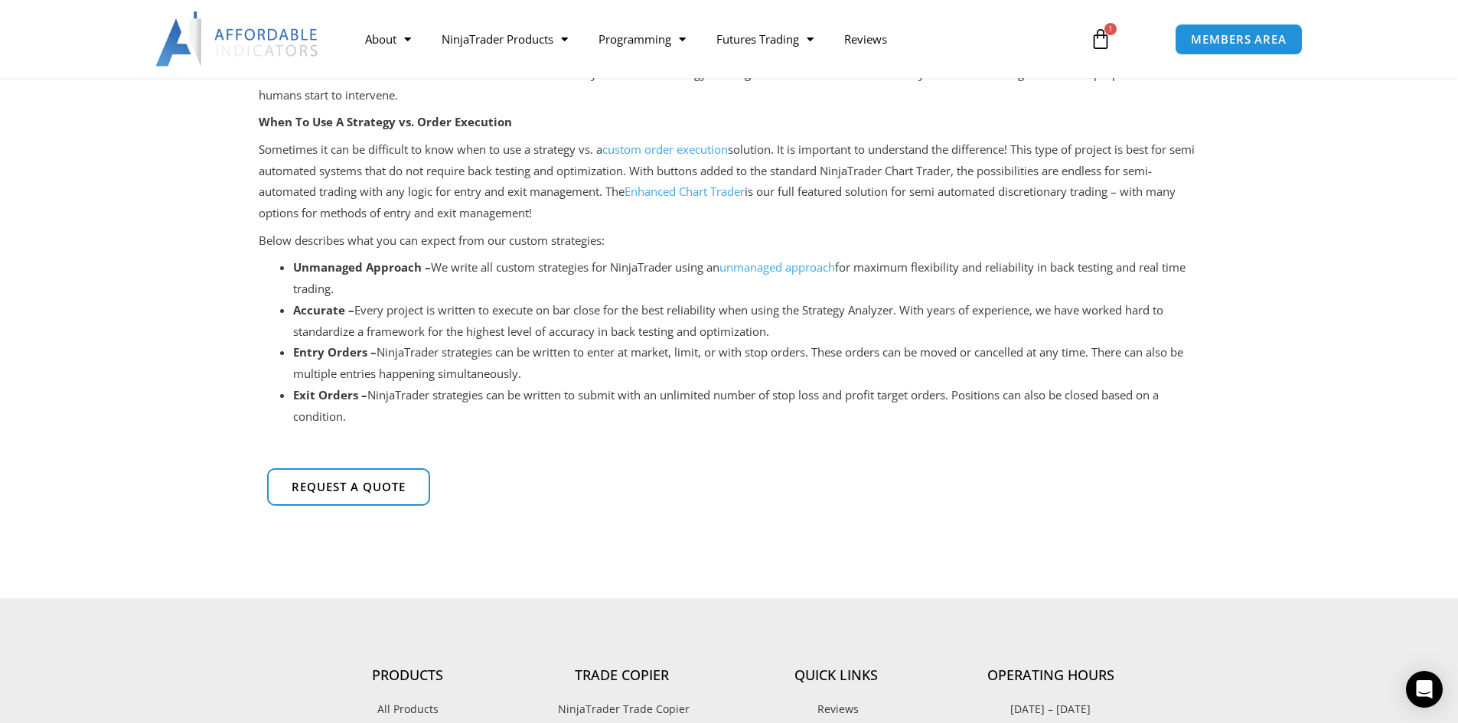
click at [704, 151] on link "custom order execution" at bounding box center [664, 149] width 125 height 15
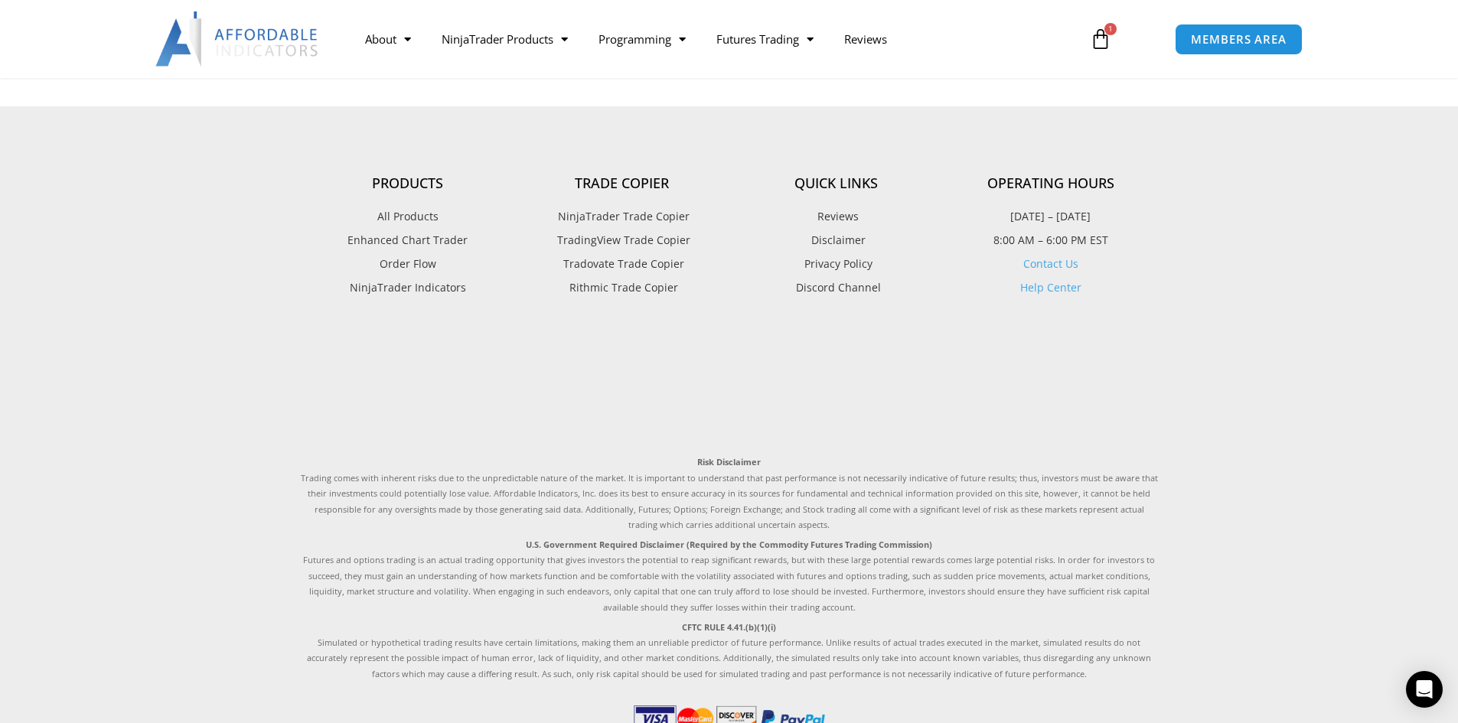
scroll to position [689, 0]
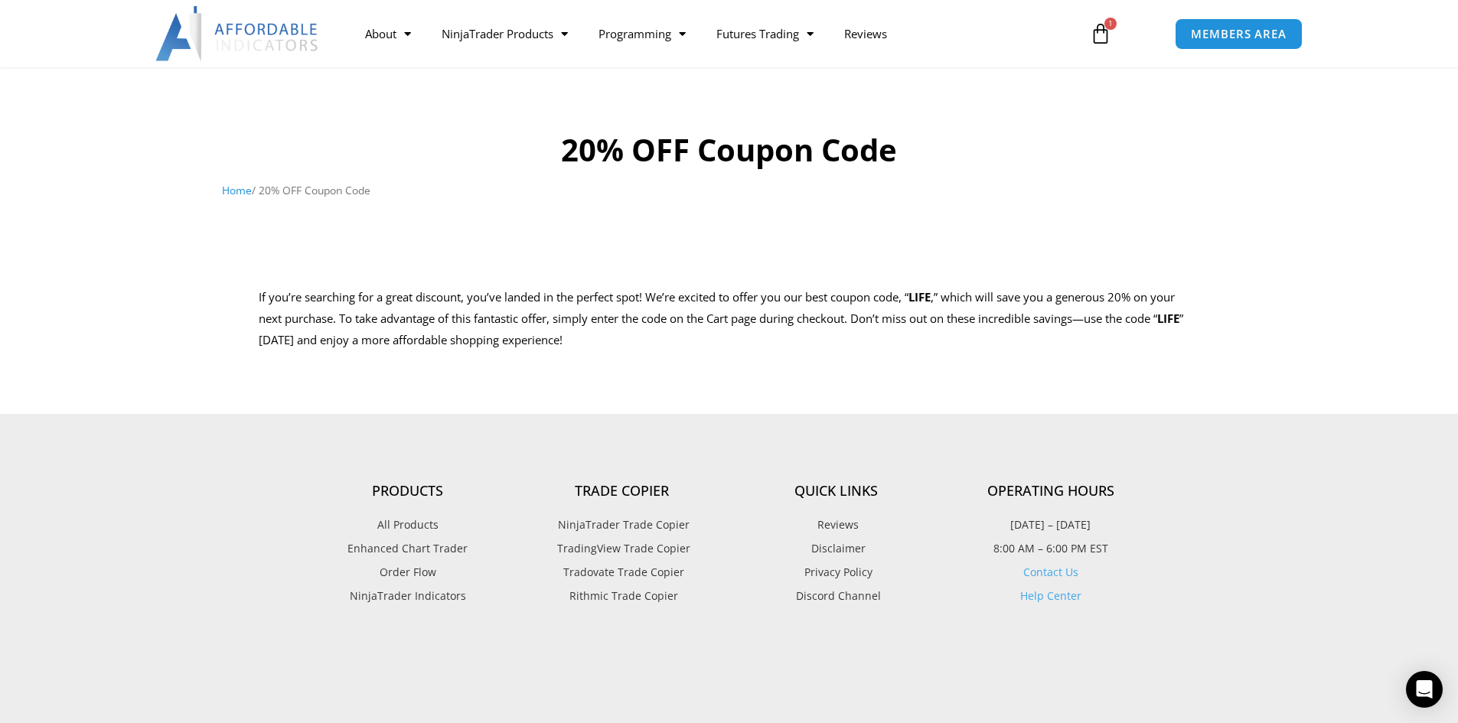
scroll to position [153, 0]
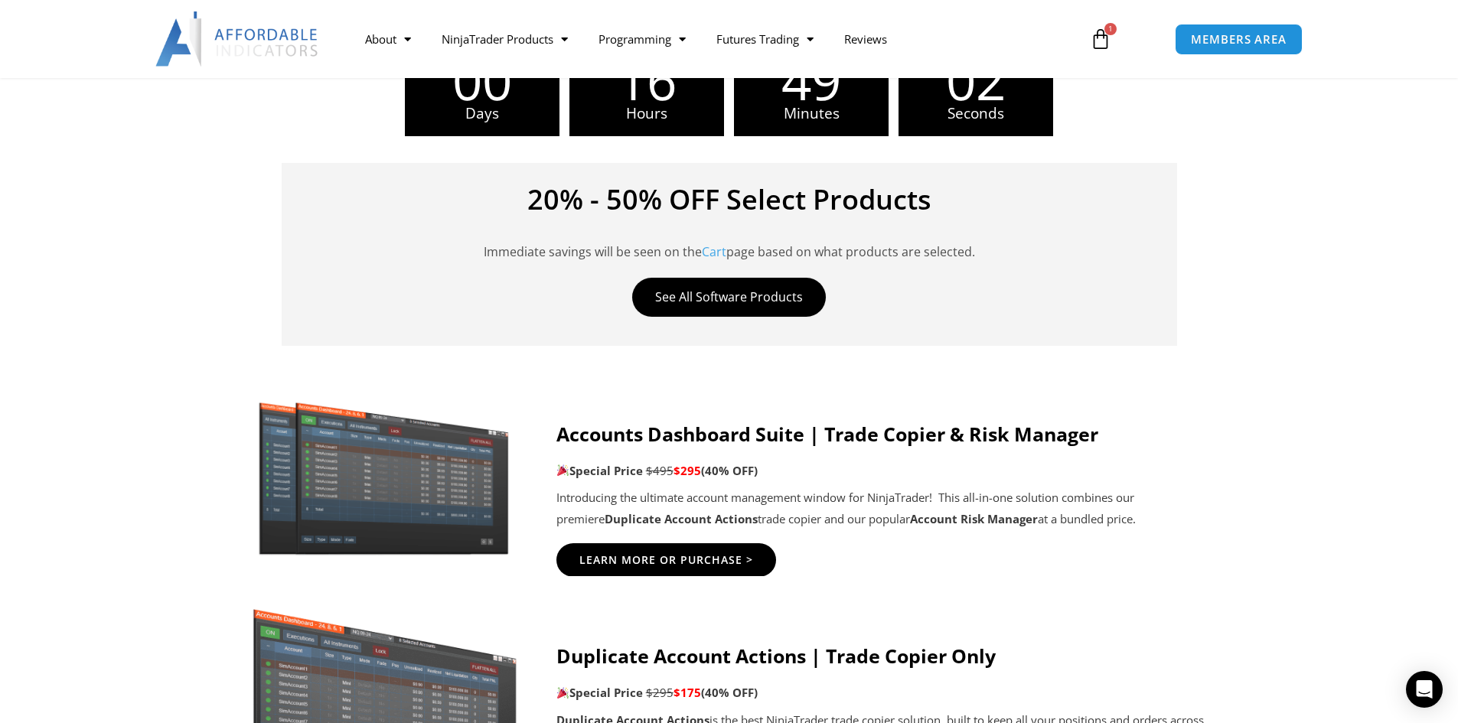
scroll to position [689, 0]
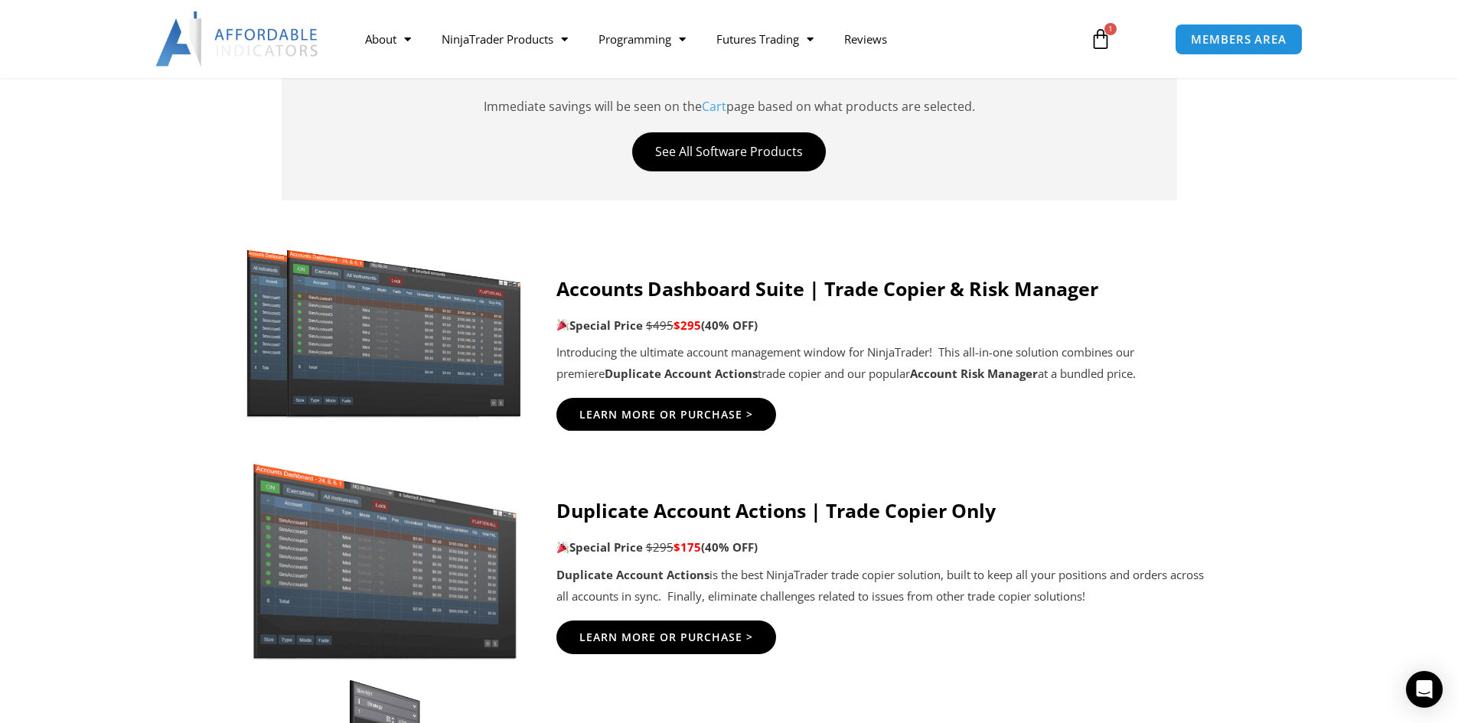
click at [412, 342] on img at bounding box center [384, 331] width 294 height 178
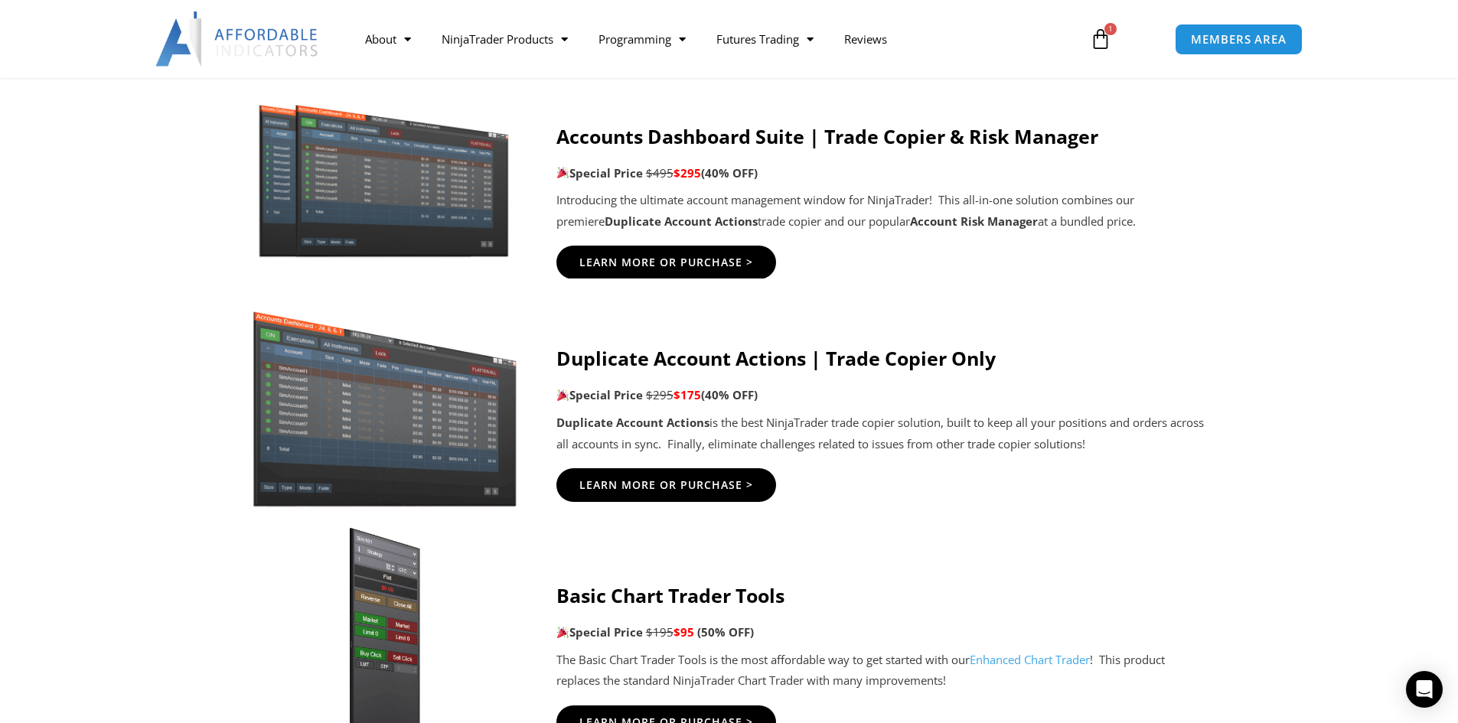
scroll to position [842, 0]
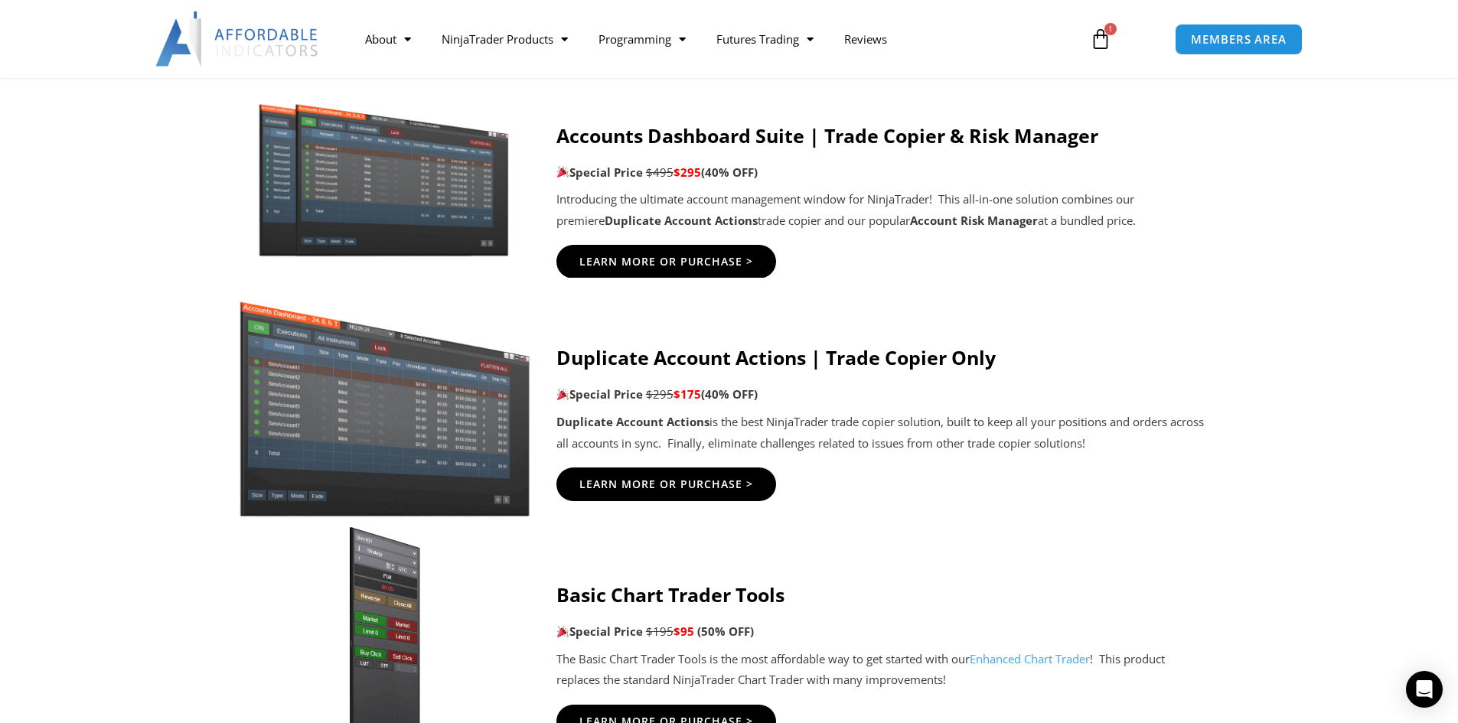
click at [436, 409] on img at bounding box center [384, 400] width 294 height 233
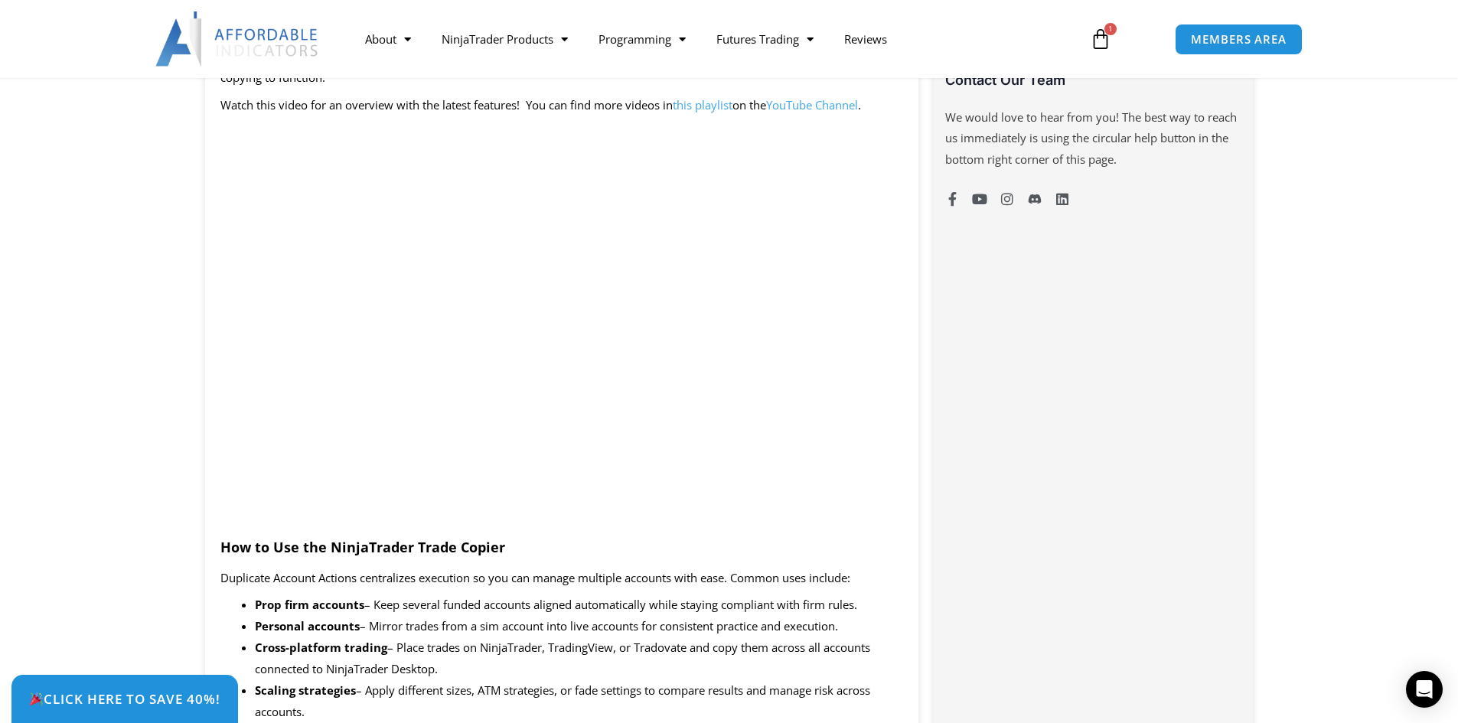
scroll to position [1148, 0]
click at [1265, 46] on span "MEMBERS AREA" at bounding box center [1238, 39] width 105 height 13
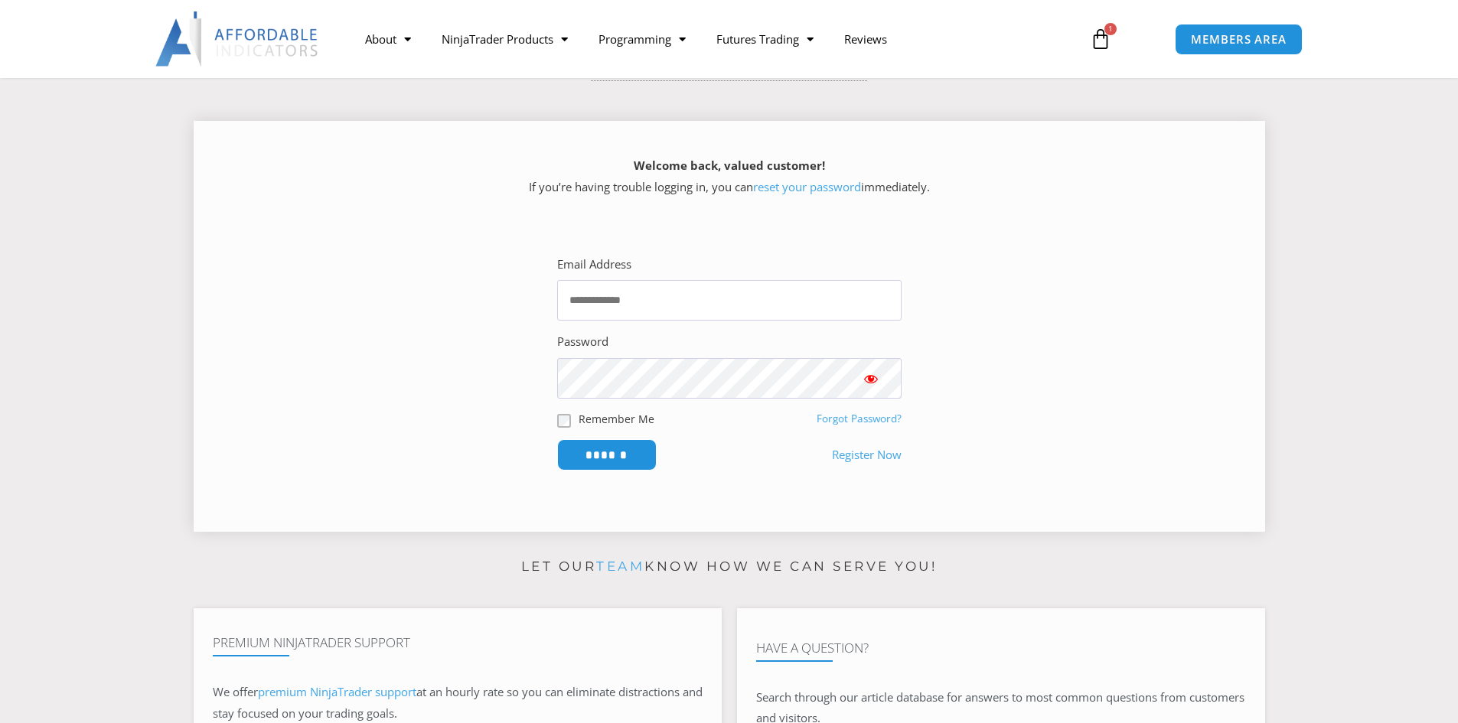
scroll to position [230, 0]
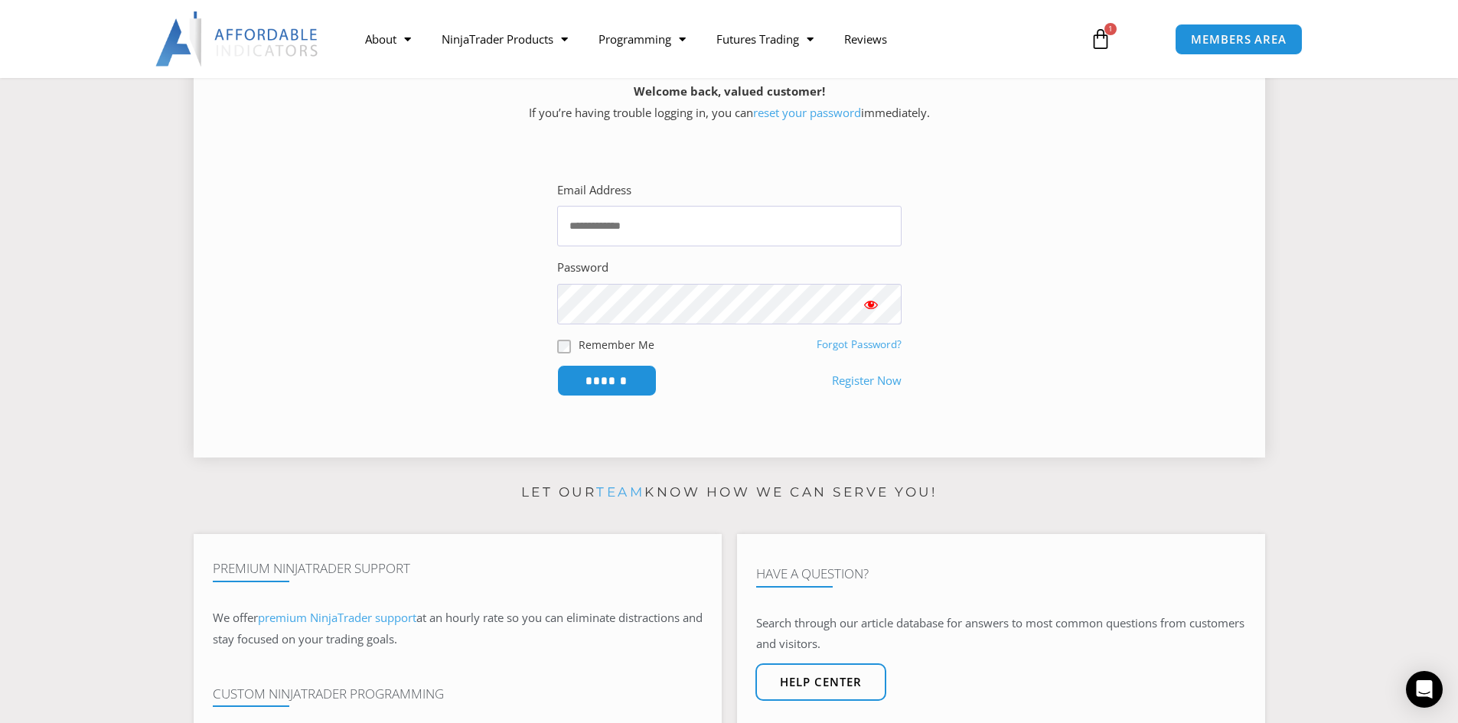
click at [888, 385] on link "Register Now" at bounding box center [867, 380] width 70 height 21
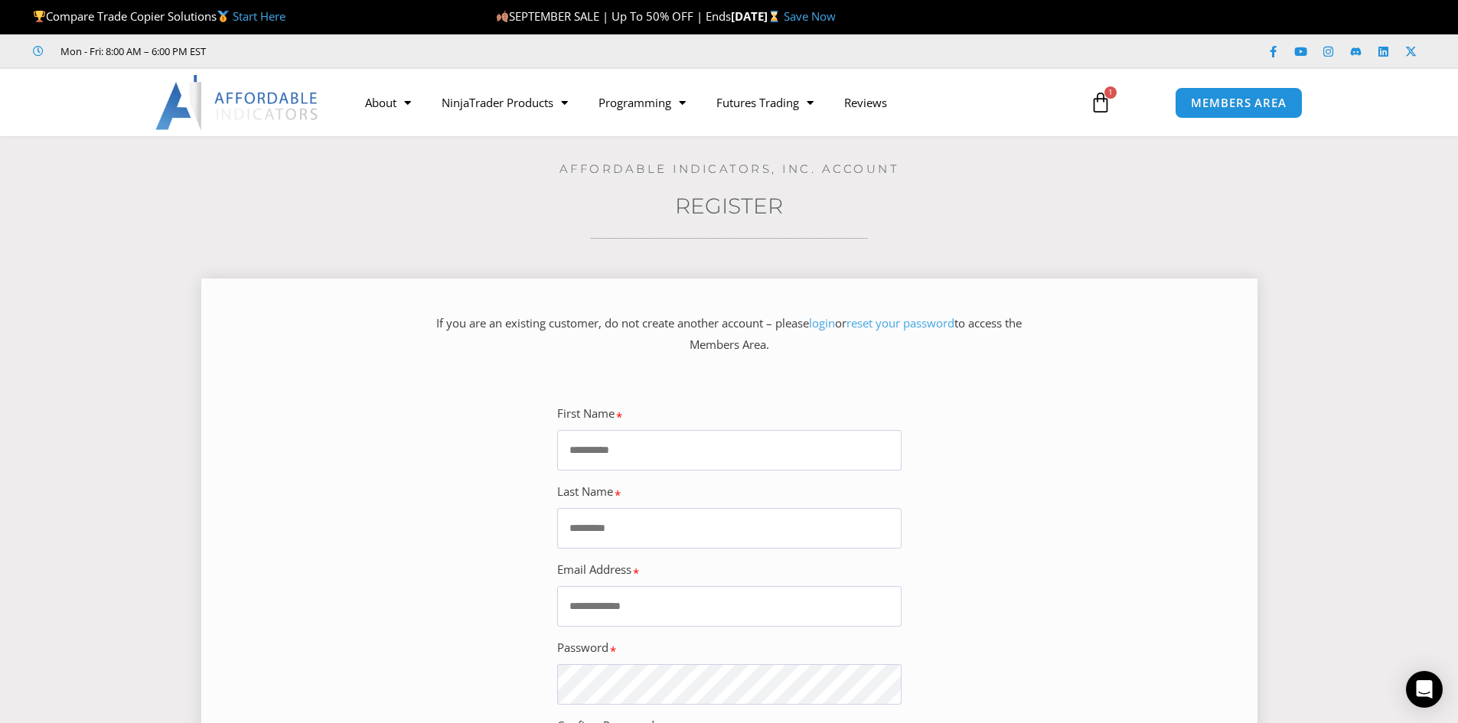
click at [795, 456] on input "First Name" at bounding box center [729, 450] width 344 height 41
type input "*********"
type input "****"
type input "**********"
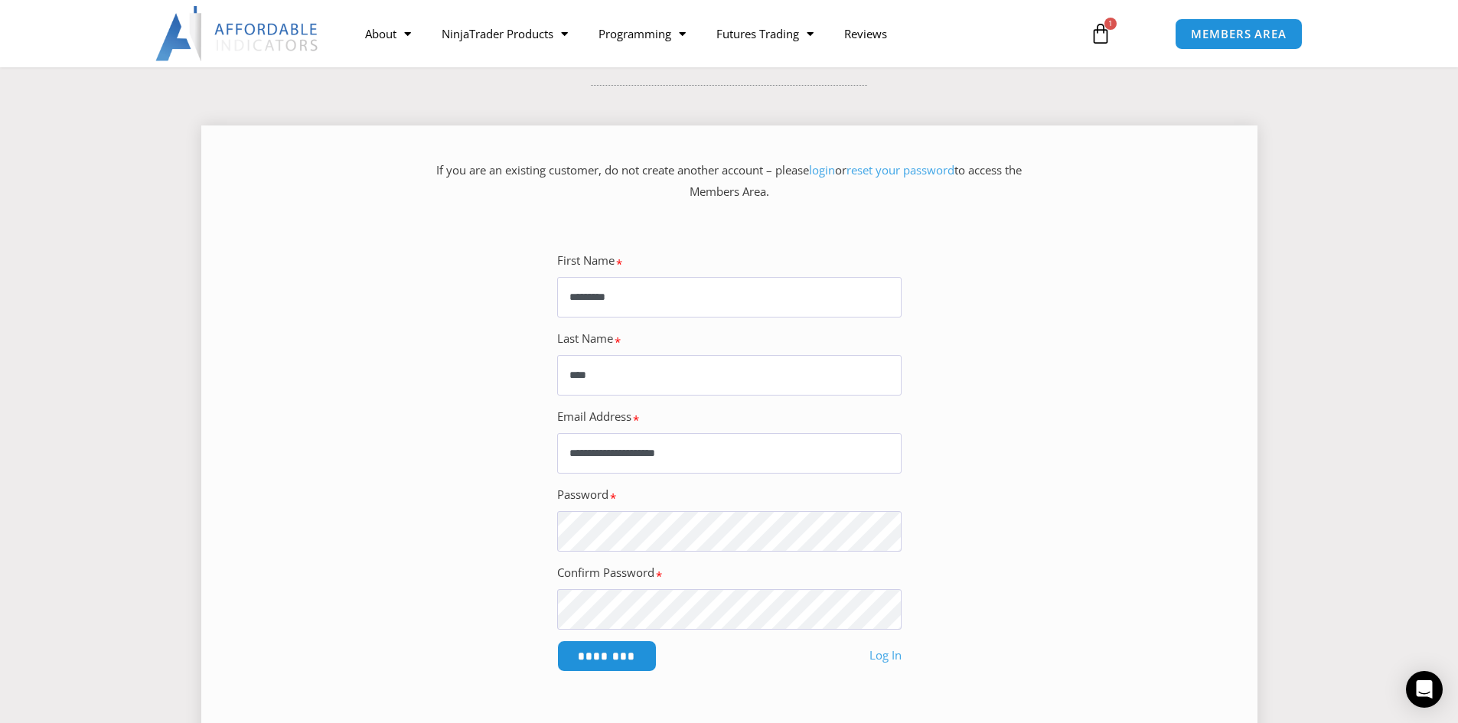
scroll to position [230, 0]
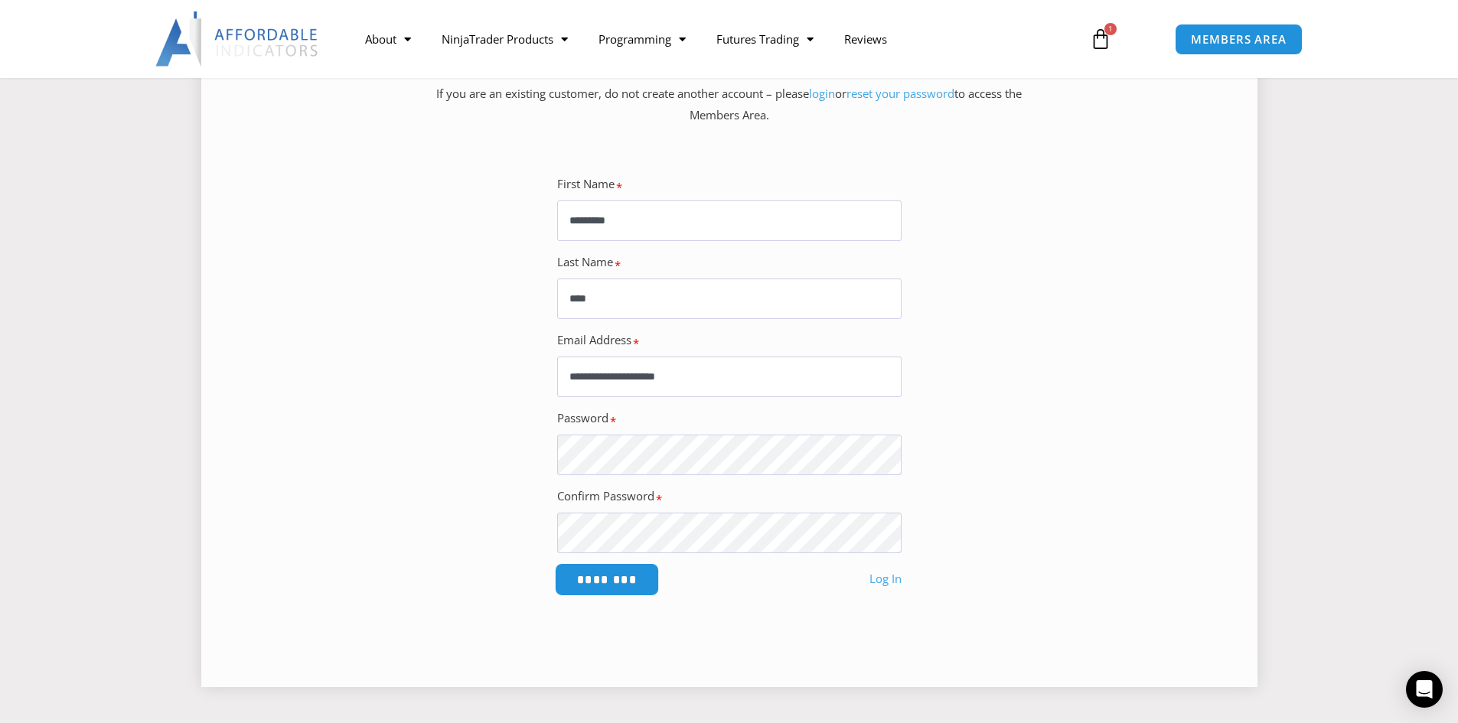
click at [625, 582] on input "********" at bounding box center [606, 579] width 105 height 33
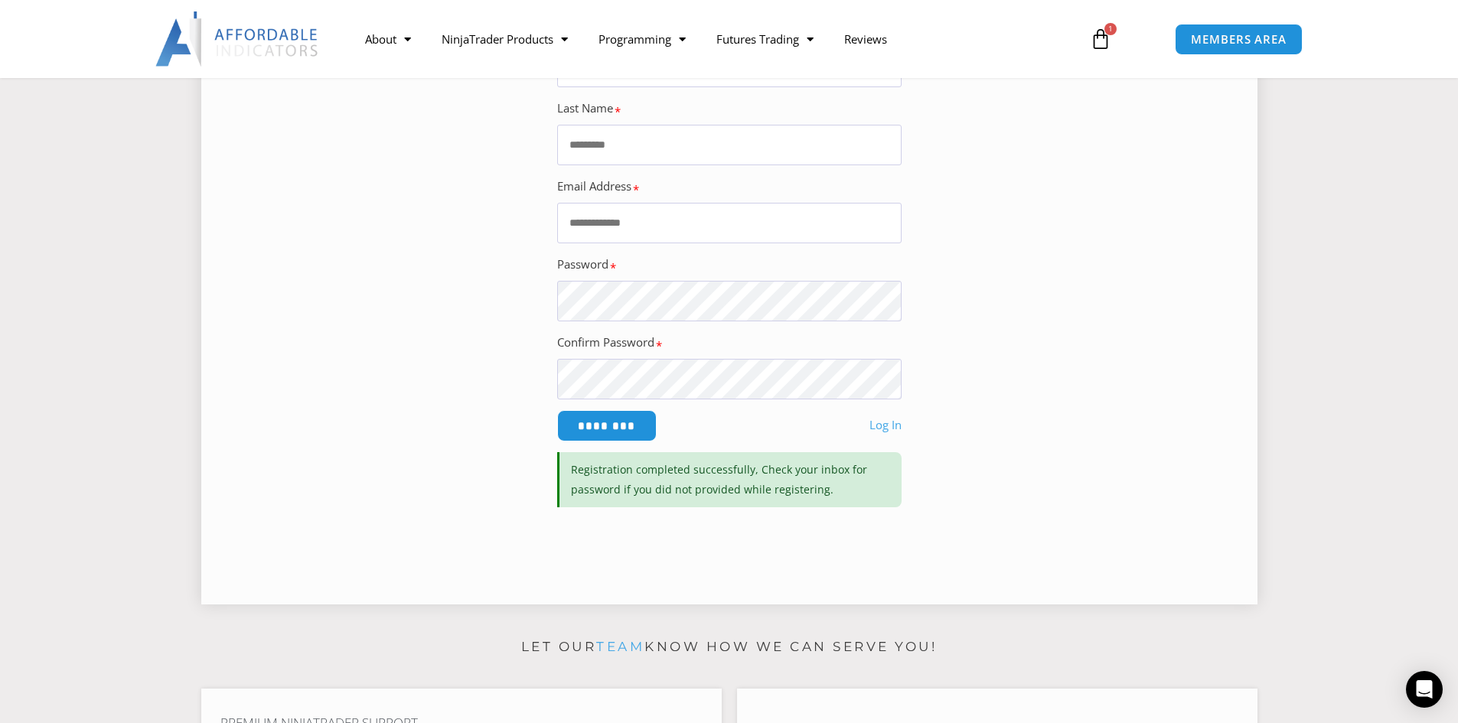
scroll to position [383, 0]
type input "**********"
click at [999, 425] on section "**********" at bounding box center [729, 267] width 987 height 546
click at [582, 433] on input "********" at bounding box center [606, 426] width 105 height 33
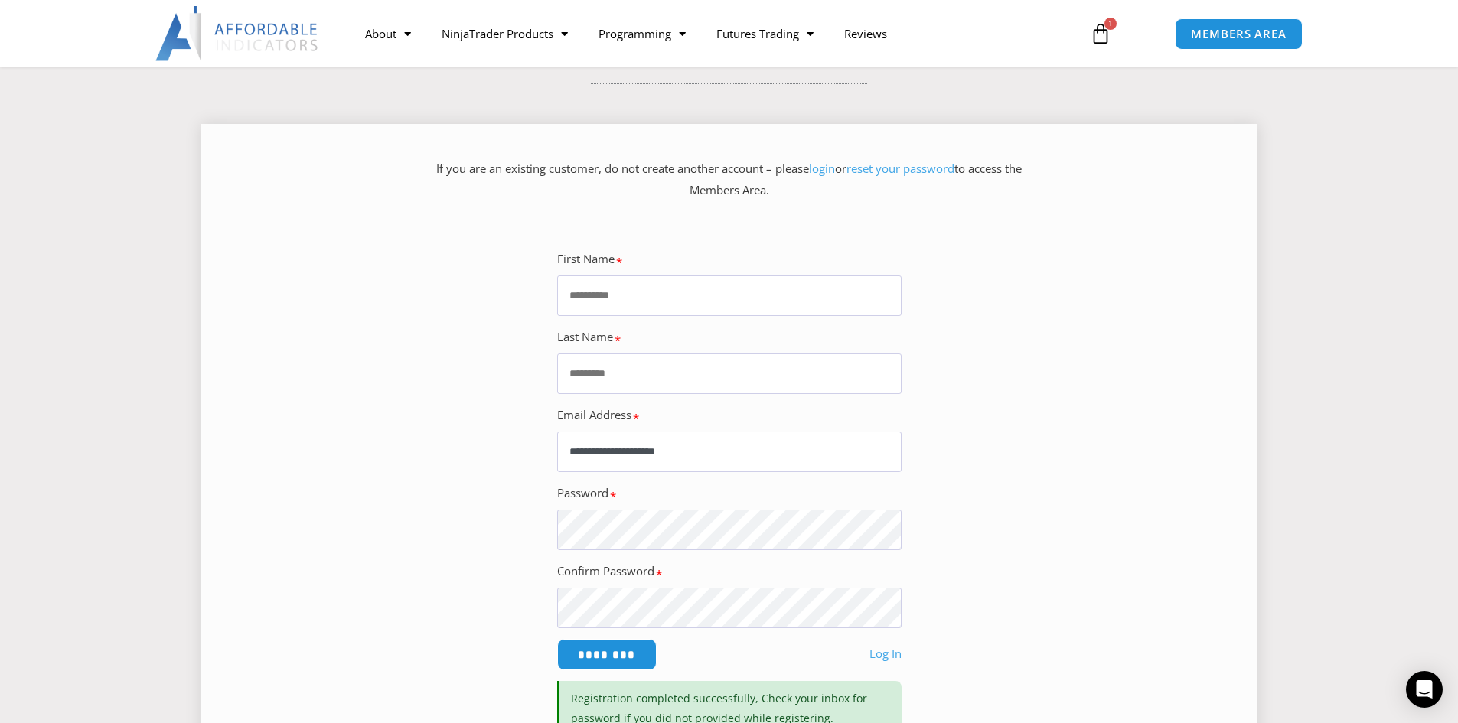
scroll to position [153, 0]
click at [1227, 33] on span "MEMBERS AREA" at bounding box center [1238, 34] width 105 height 13
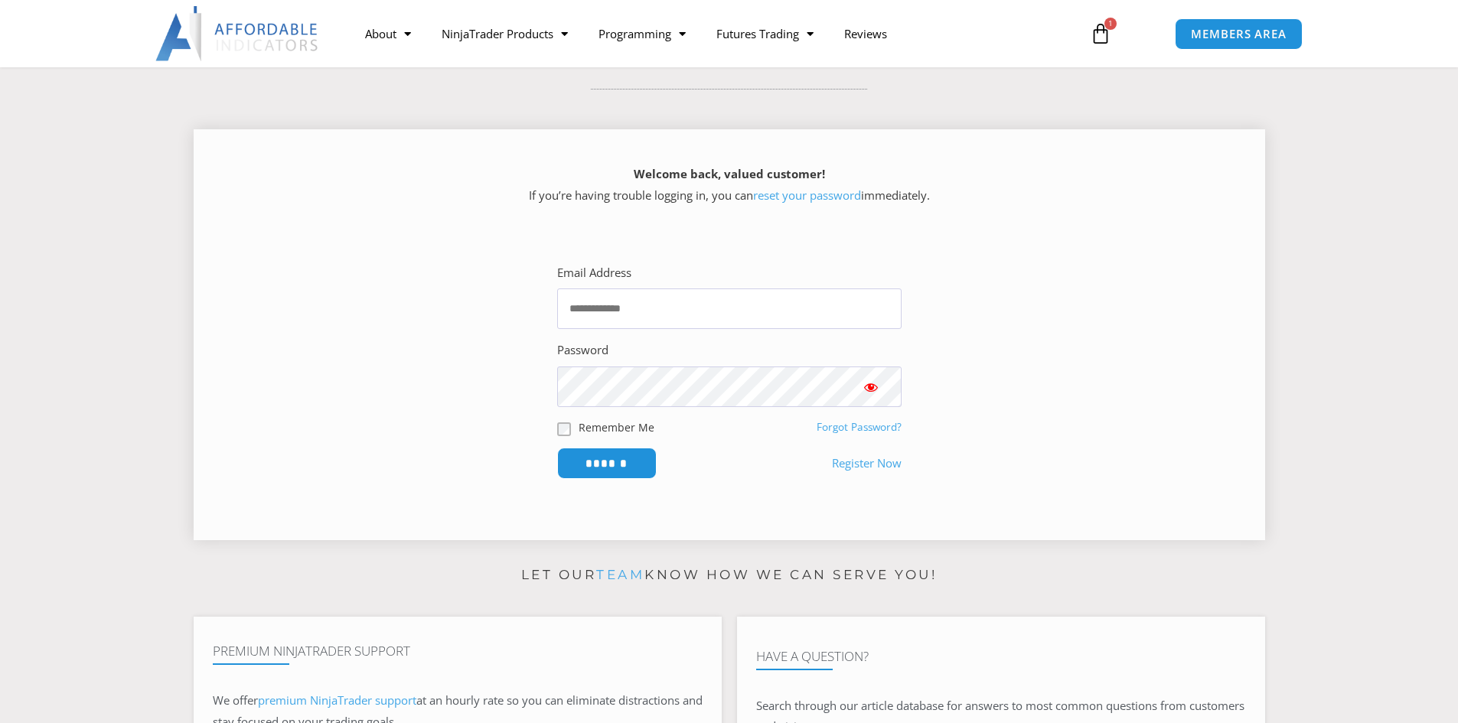
scroll to position [153, 0]
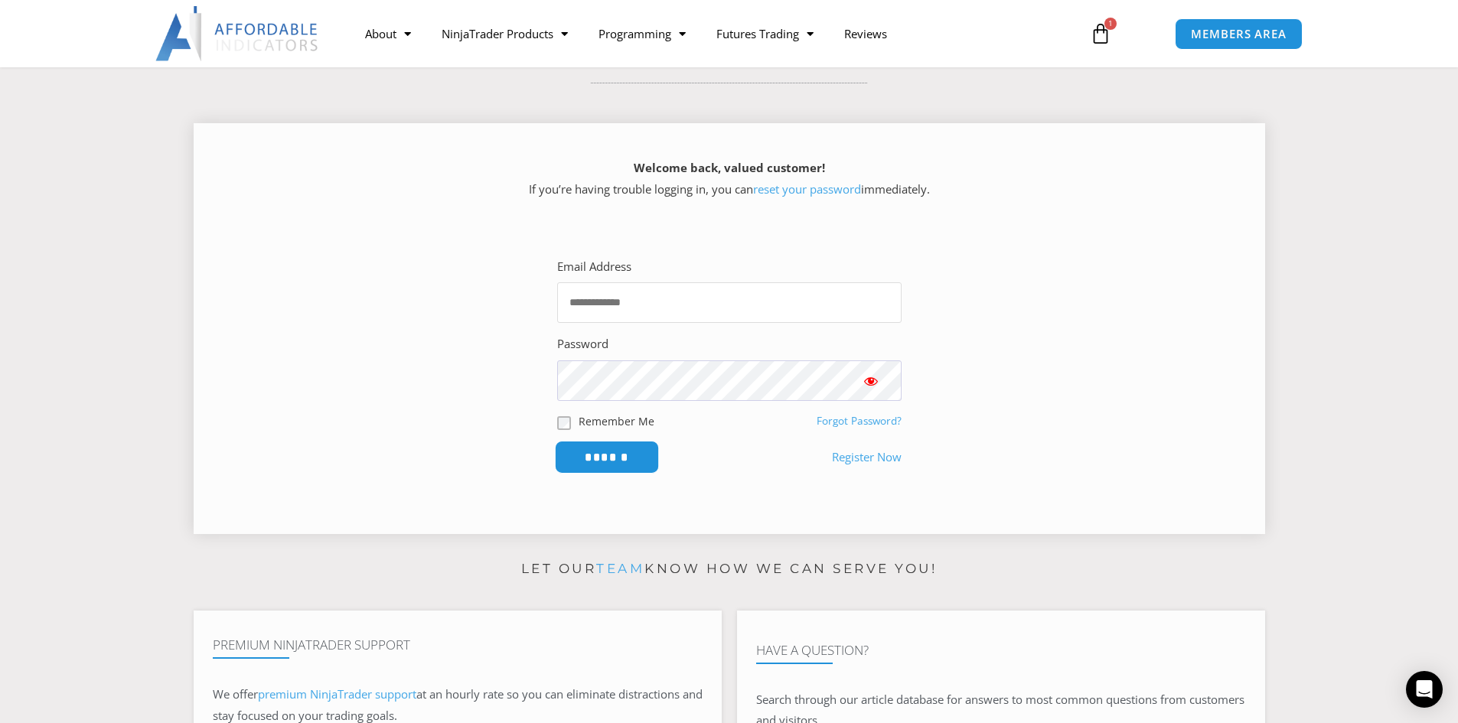
type input "**********"
click at [603, 461] on input "******" at bounding box center [606, 457] width 105 height 33
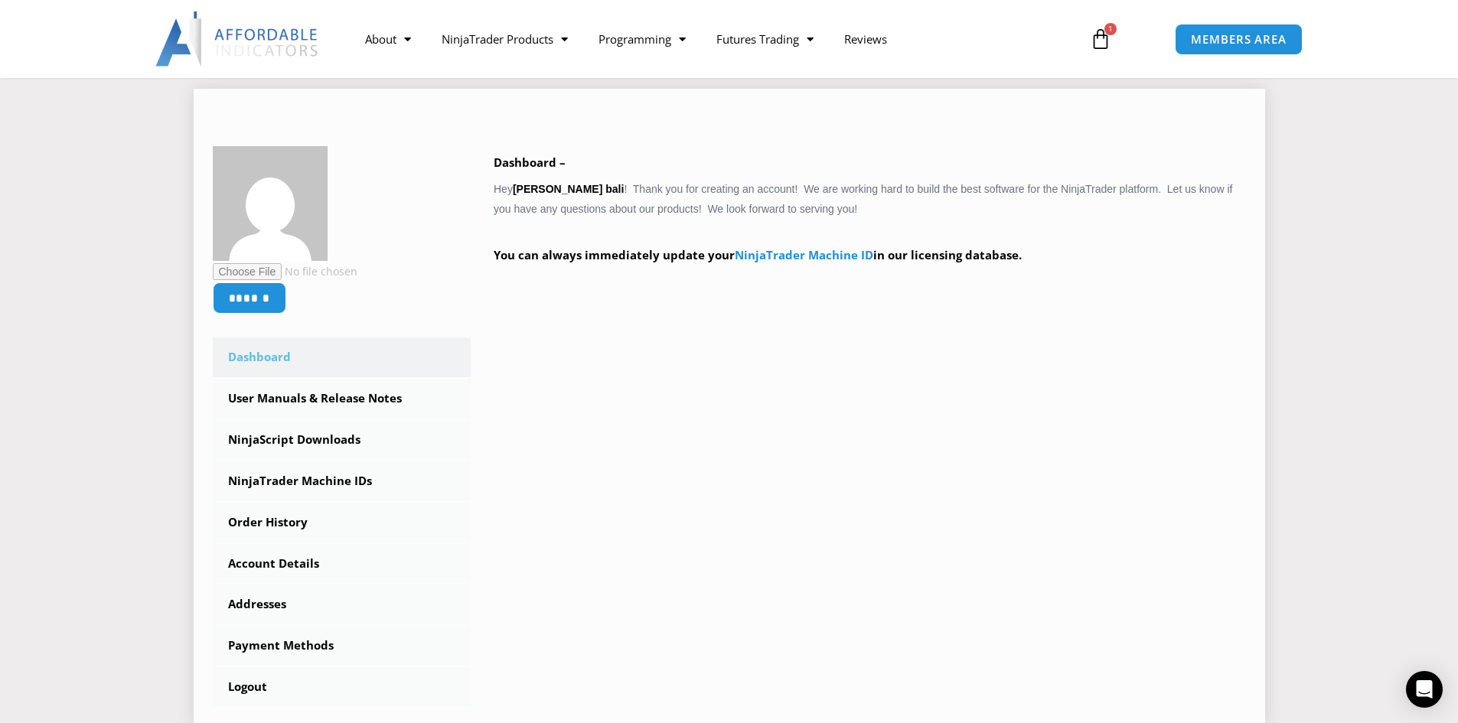
scroll to position [153, 0]
